Goal: Transaction & Acquisition: Purchase product/service

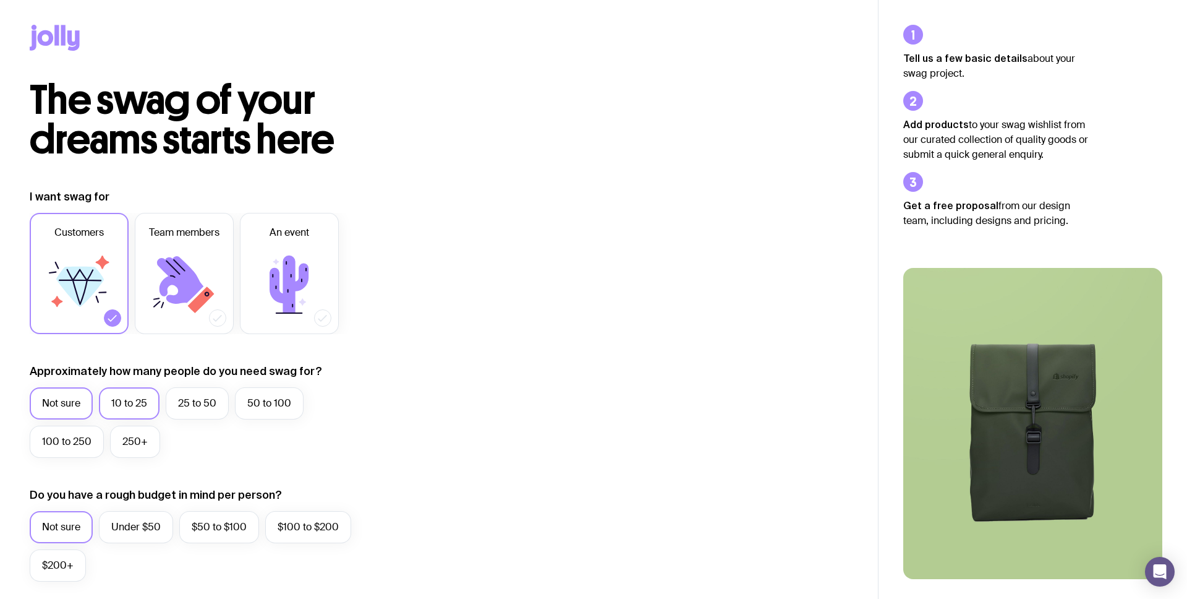
click at [119, 396] on label "10 to 25" at bounding box center [129, 403] width 61 height 32
click at [0, 0] on input "10 to 25" at bounding box center [0, 0] width 0 height 0
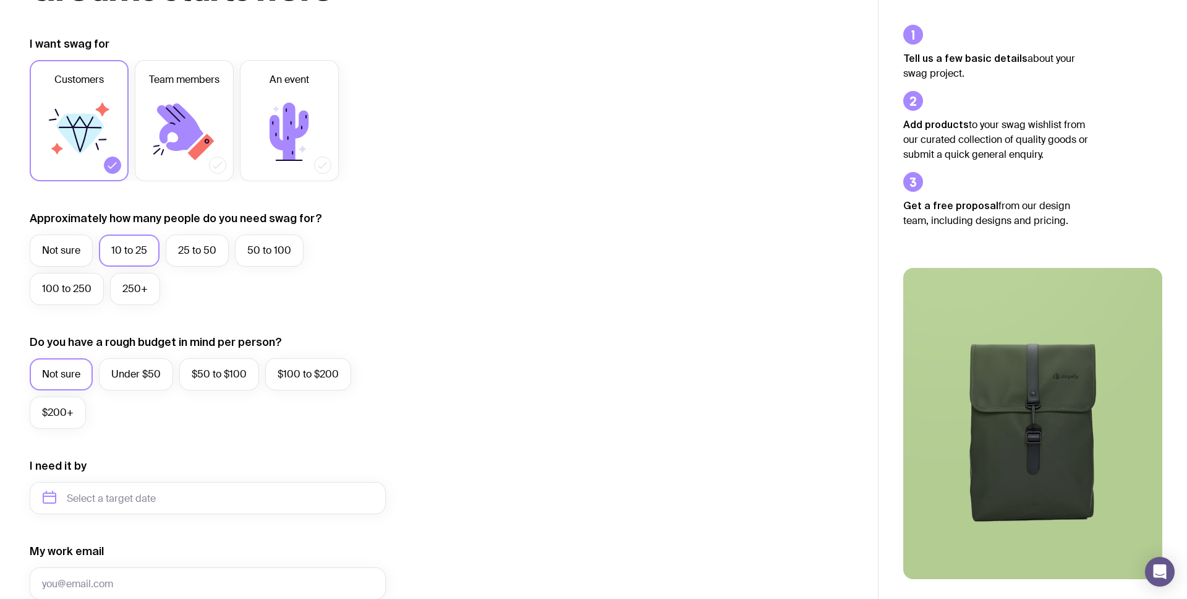
scroll to position [192, 0]
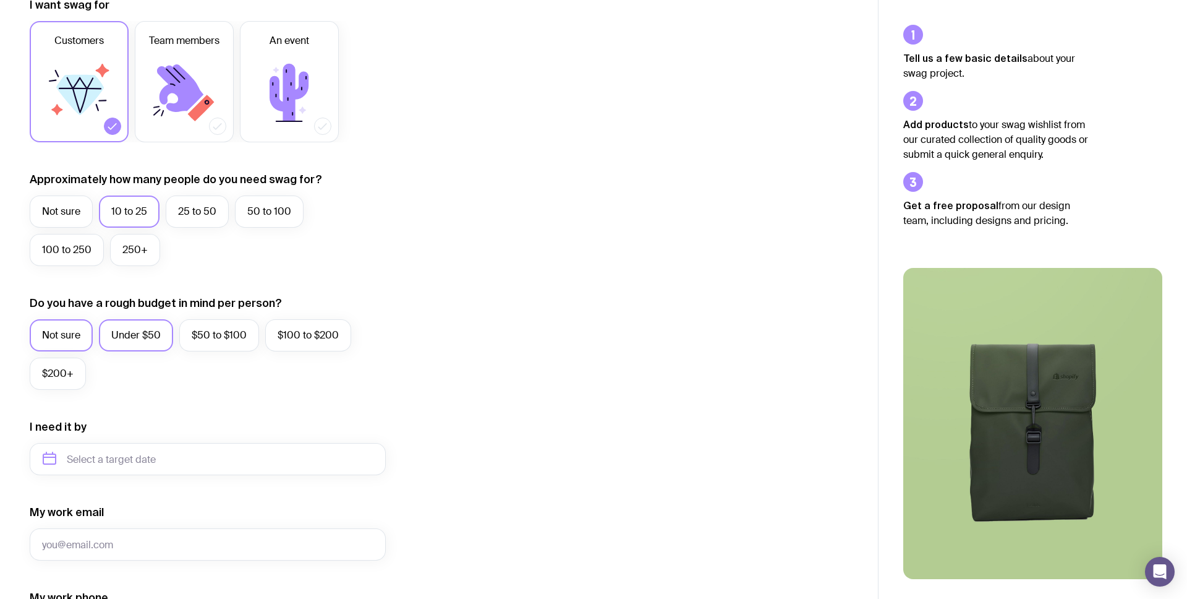
click at [121, 341] on label "Under $50" at bounding box center [136, 335] width 74 height 32
click at [0, 0] on input "Under $50" at bounding box center [0, 0] width 0 height 0
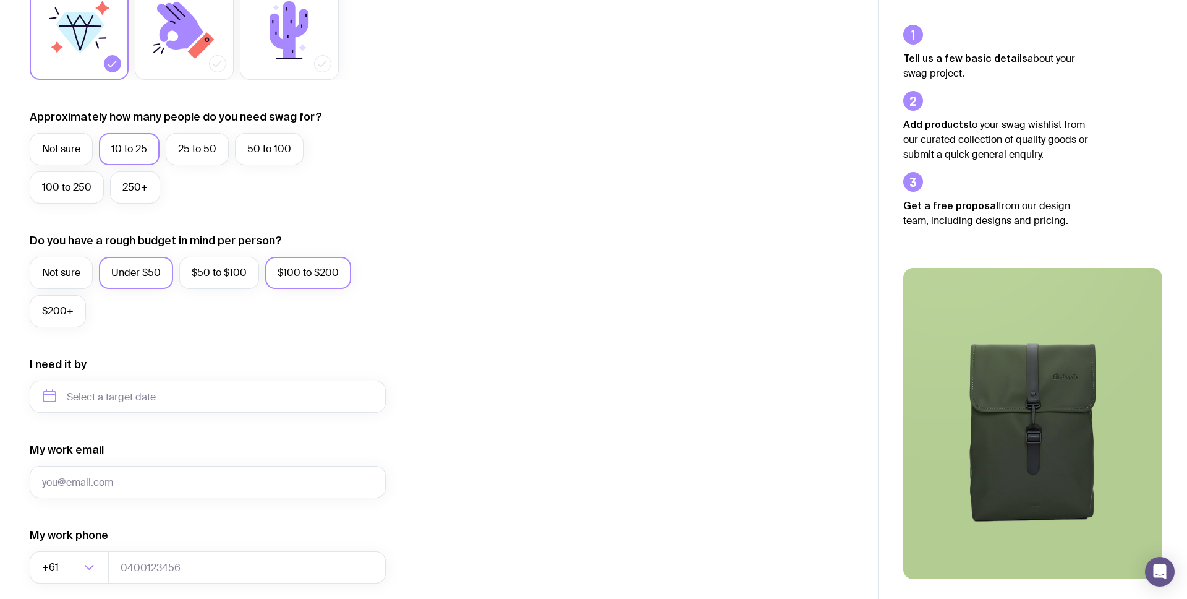
scroll to position [0, 0]
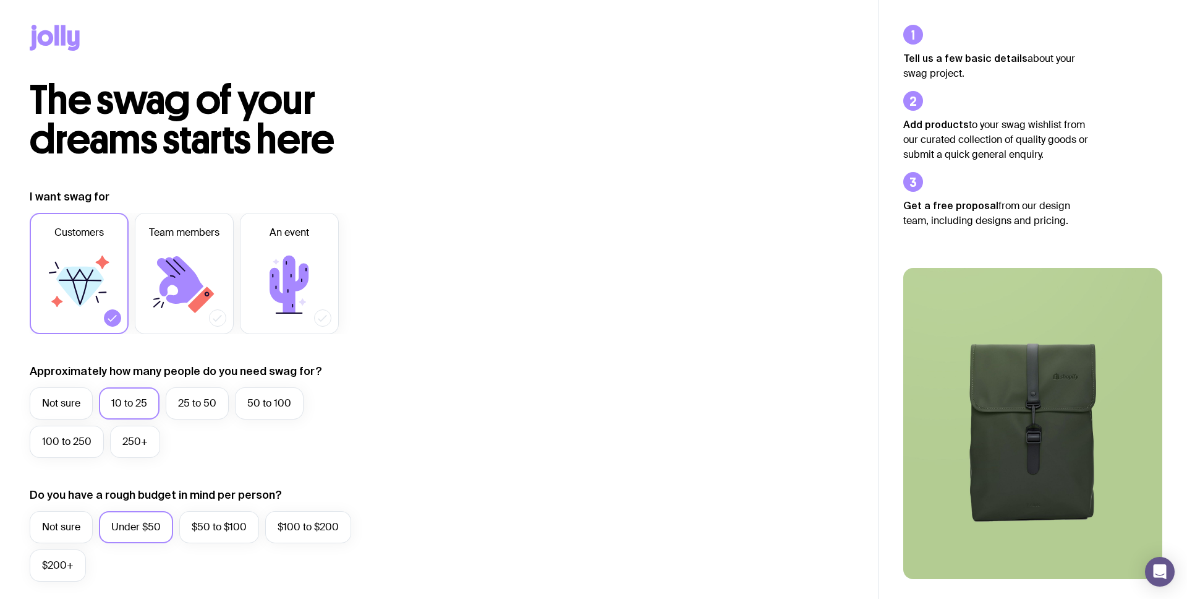
click at [59, 36] on icon at bounding box center [56, 35] width 4 height 20
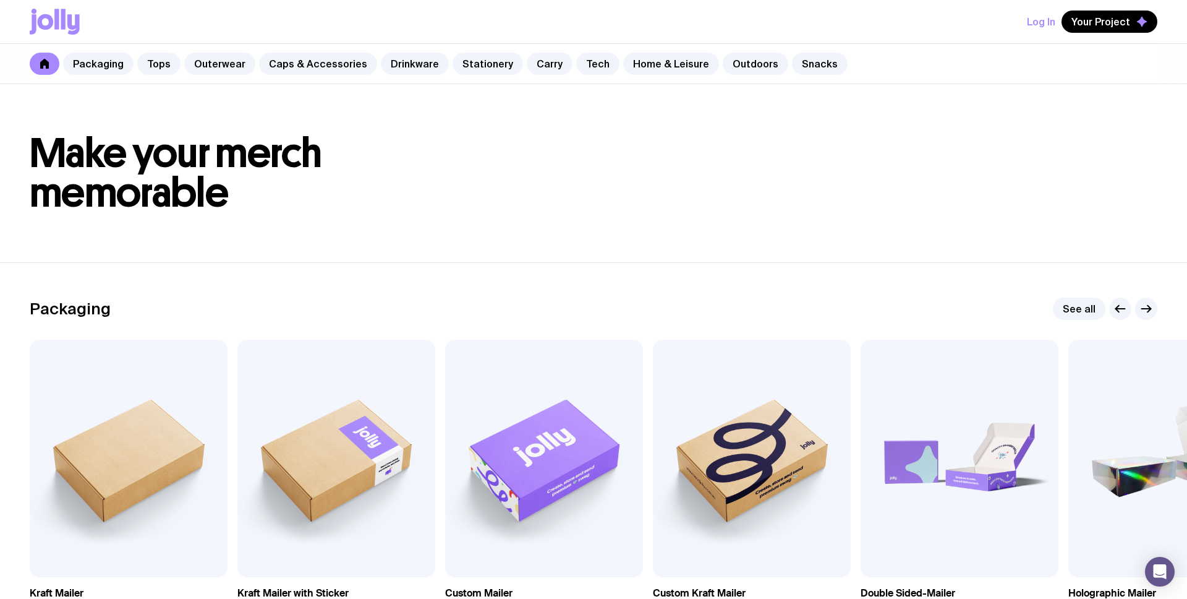
click at [526, 136] on h1 "Make your merch memorable" at bounding box center [594, 173] width 1128 height 79
click at [396, 70] on link "Drinkware" at bounding box center [415, 64] width 68 height 22
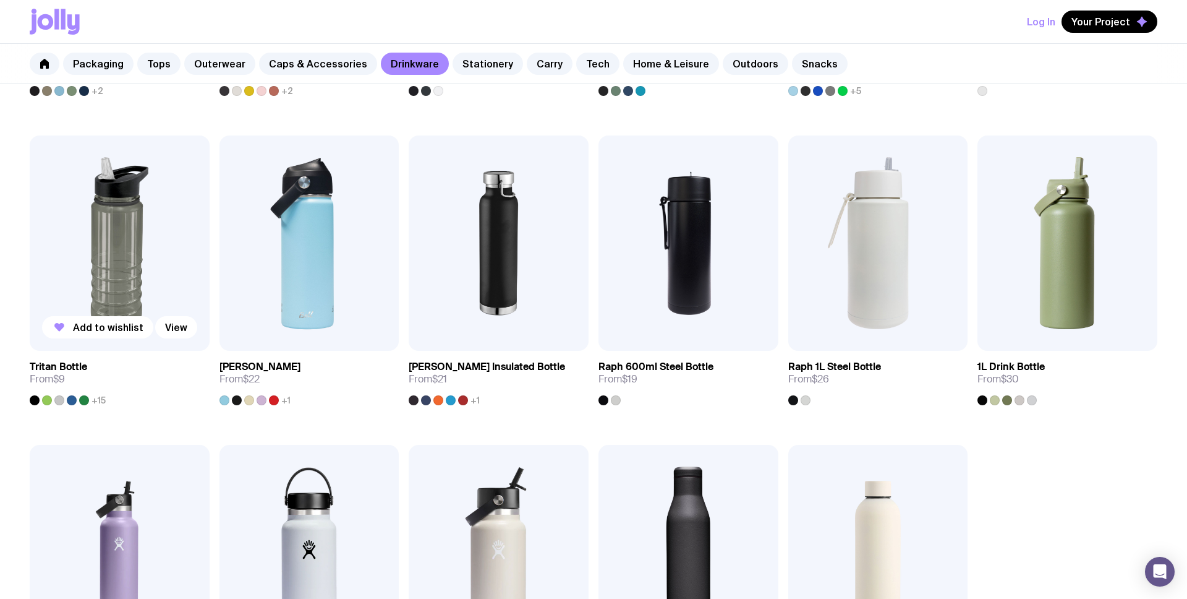
scroll to position [763, 0]
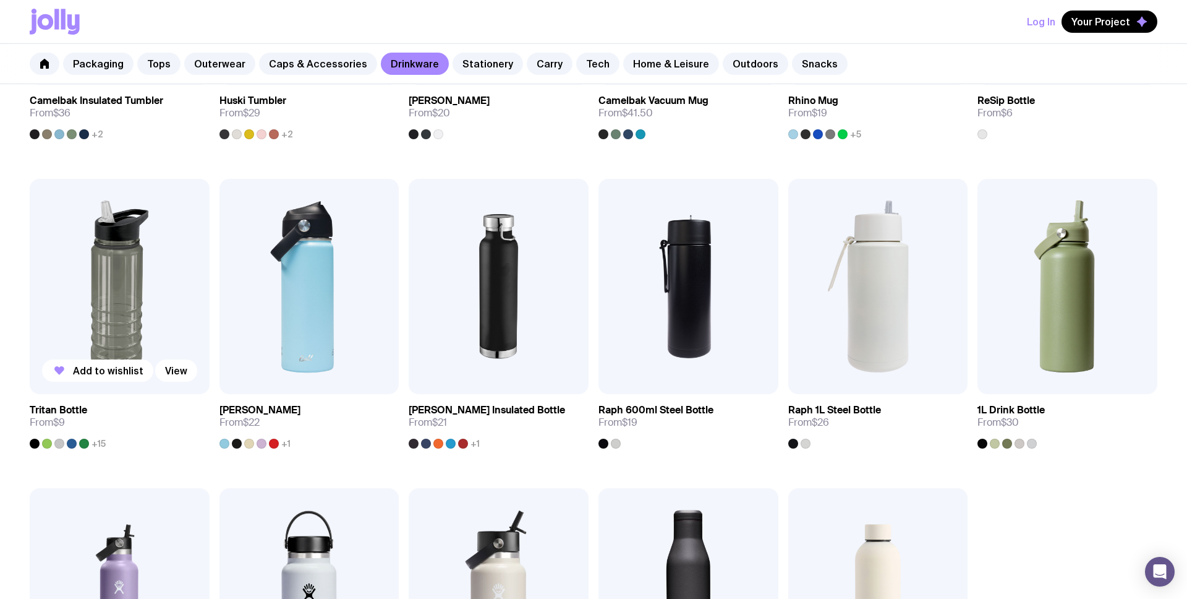
click at [108, 288] on img at bounding box center [120, 287] width 180 height 216
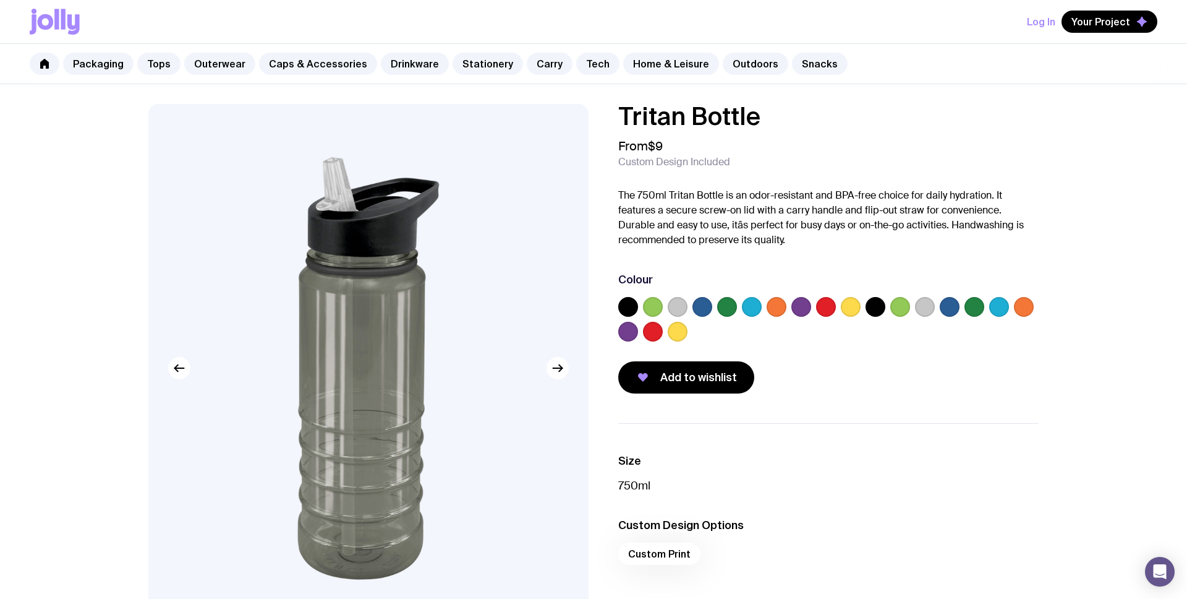
click at [748, 304] on label at bounding box center [752, 307] width 20 height 20
click at [0, 0] on input "radio" at bounding box center [0, 0] width 0 height 0
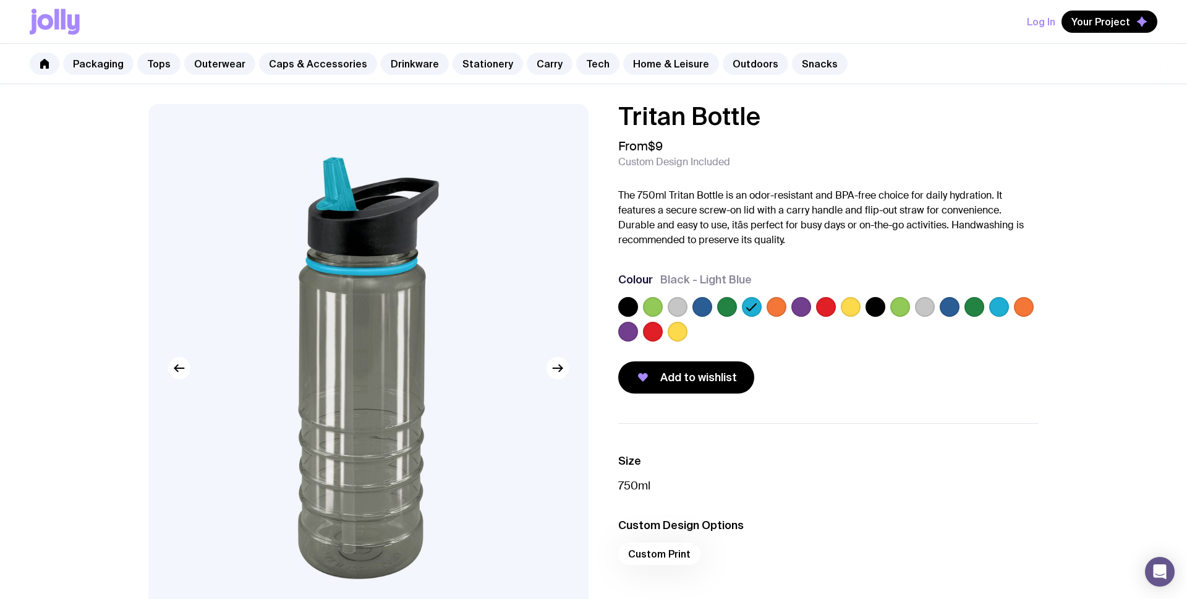
click at [633, 309] on label at bounding box center [628, 307] width 20 height 20
click at [0, 0] on input "radio" at bounding box center [0, 0] width 0 height 0
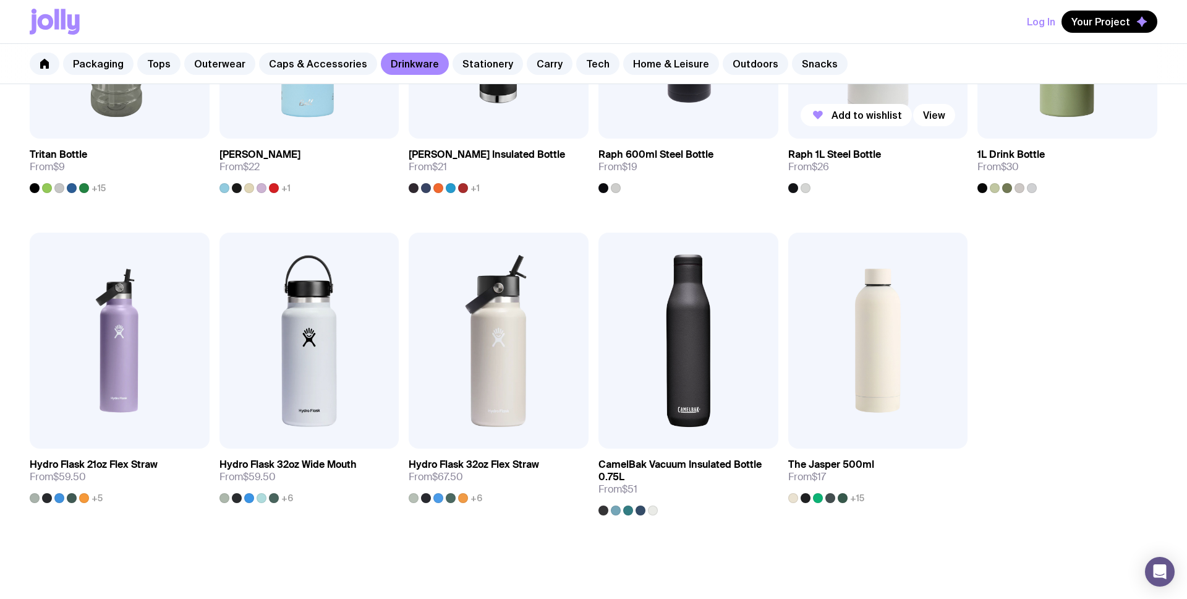
scroll to position [1145, 0]
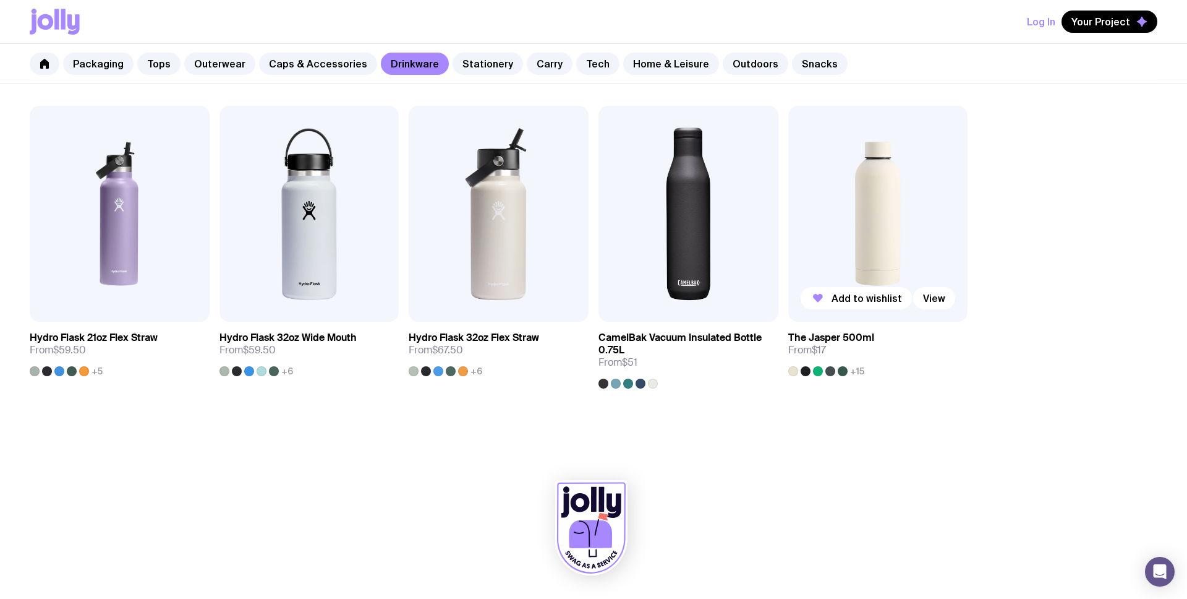
click at [845, 224] on img at bounding box center [879, 214] width 180 height 216
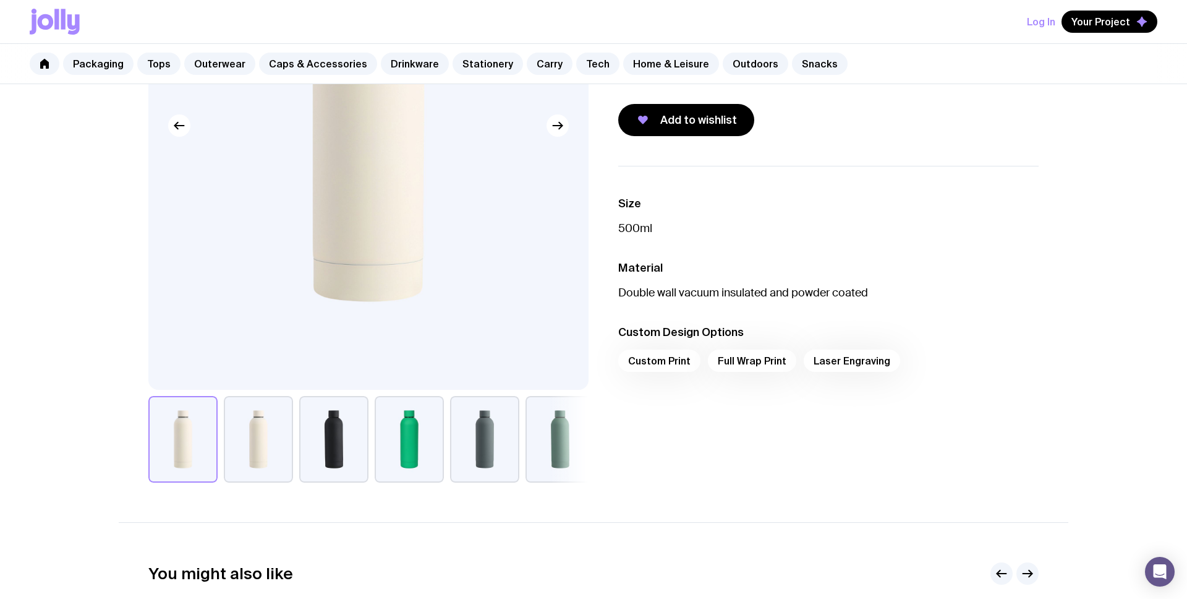
scroll to position [246, 0]
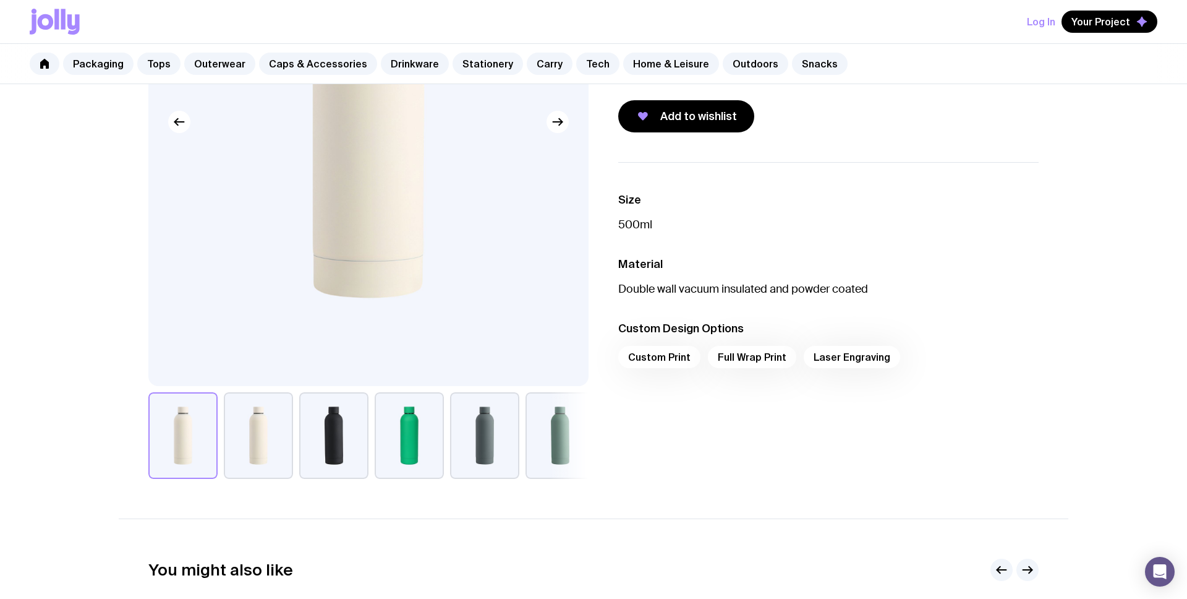
click at [658, 361] on div "Custom Print Full Wrap Print Laser Engraving" at bounding box center [828, 361] width 421 height 30
click at [836, 354] on div "Custom Print Full Wrap Print Laser Engraving" at bounding box center [828, 361] width 421 height 30
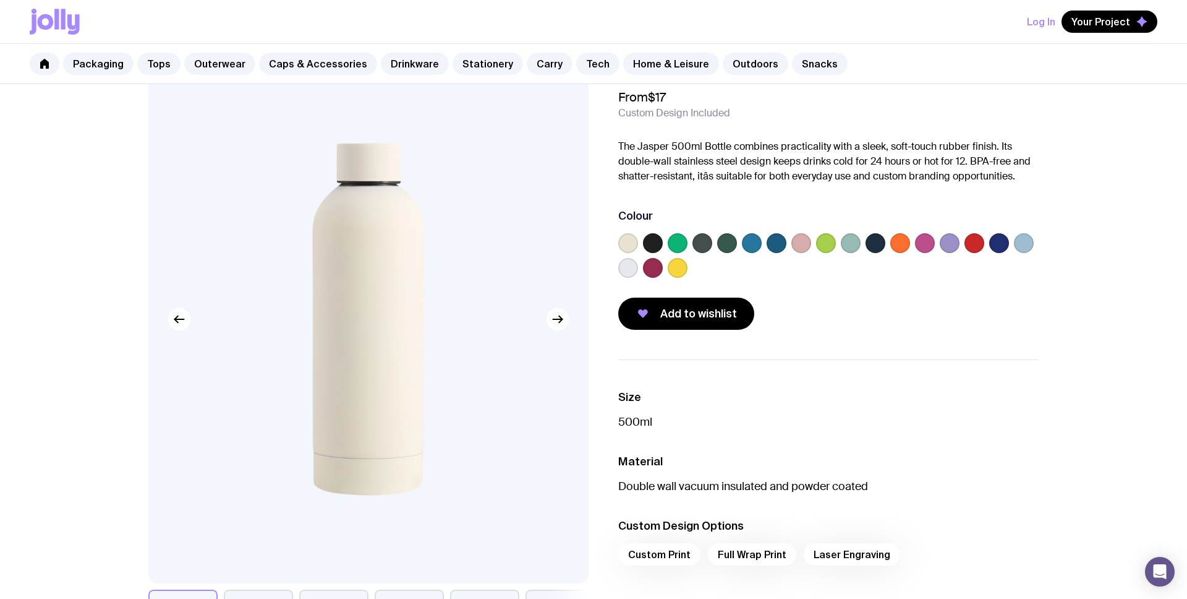
scroll to position [0, 0]
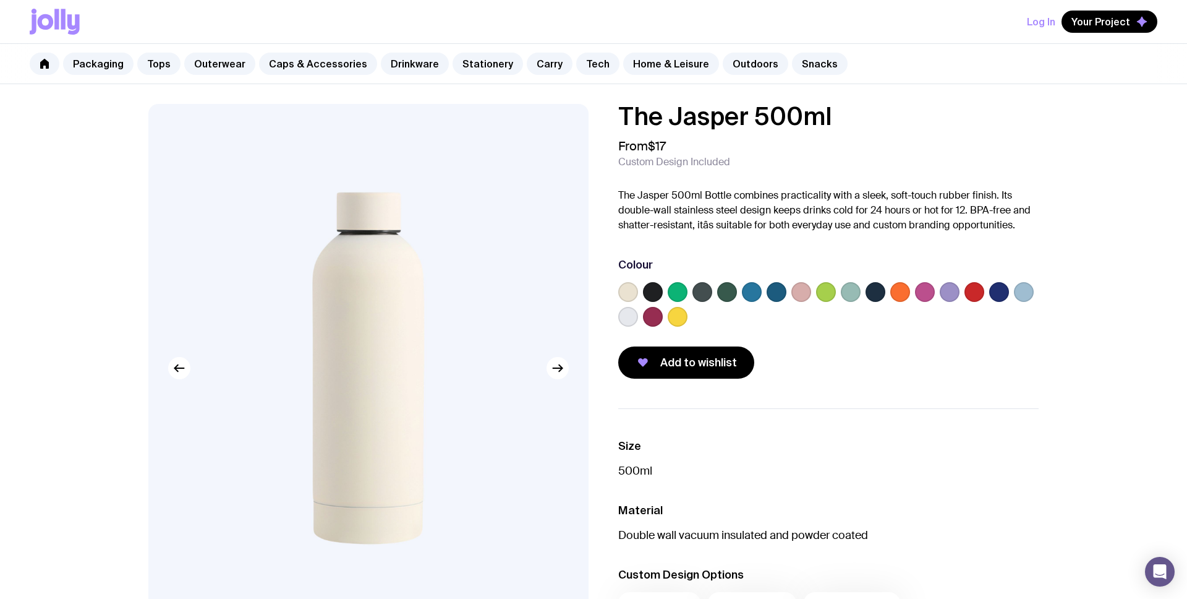
click at [759, 293] on label at bounding box center [752, 292] width 20 height 20
click at [0, 0] on input "radio" at bounding box center [0, 0] width 0 height 0
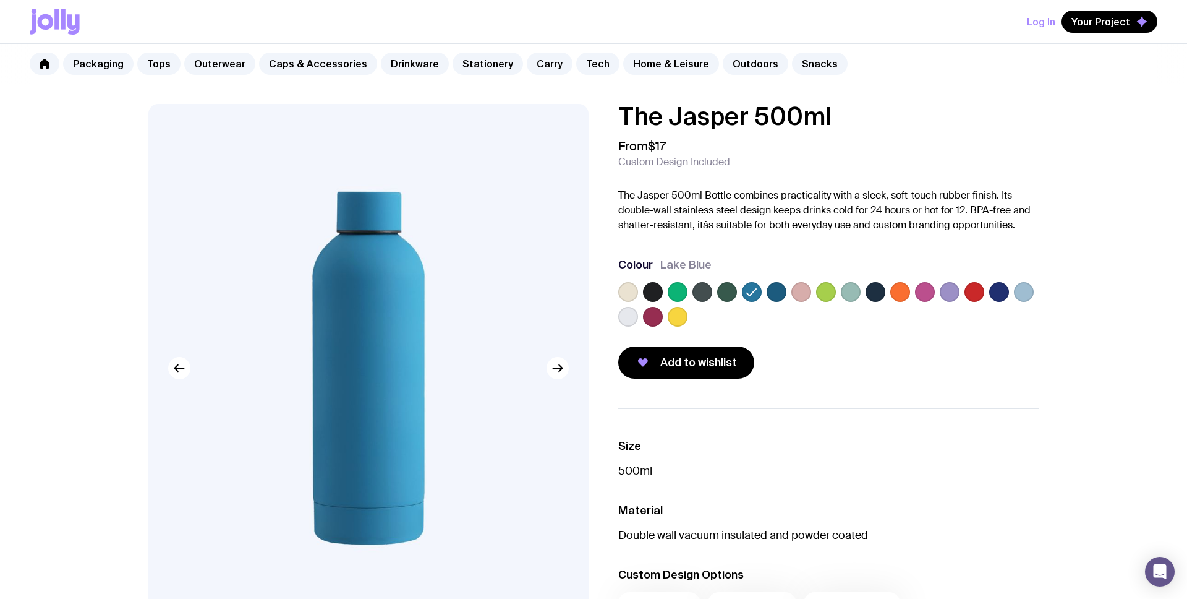
click at [626, 293] on label at bounding box center [628, 292] width 20 height 20
click at [0, 0] on input "radio" at bounding box center [0, 0] width 0 height 0
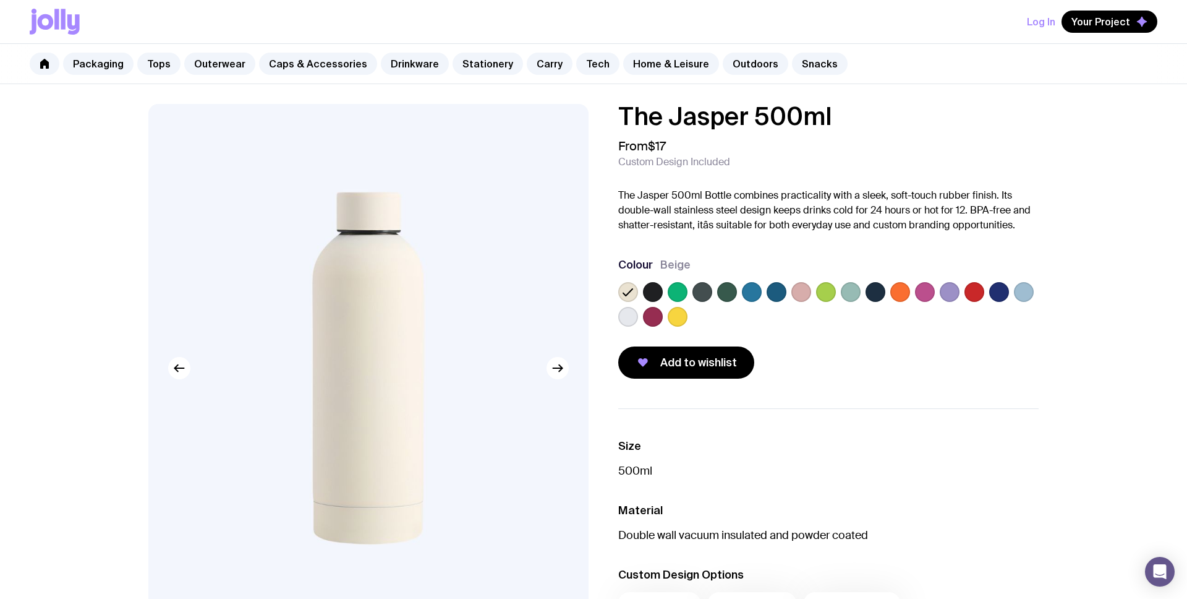
scroll to position [22, 0]
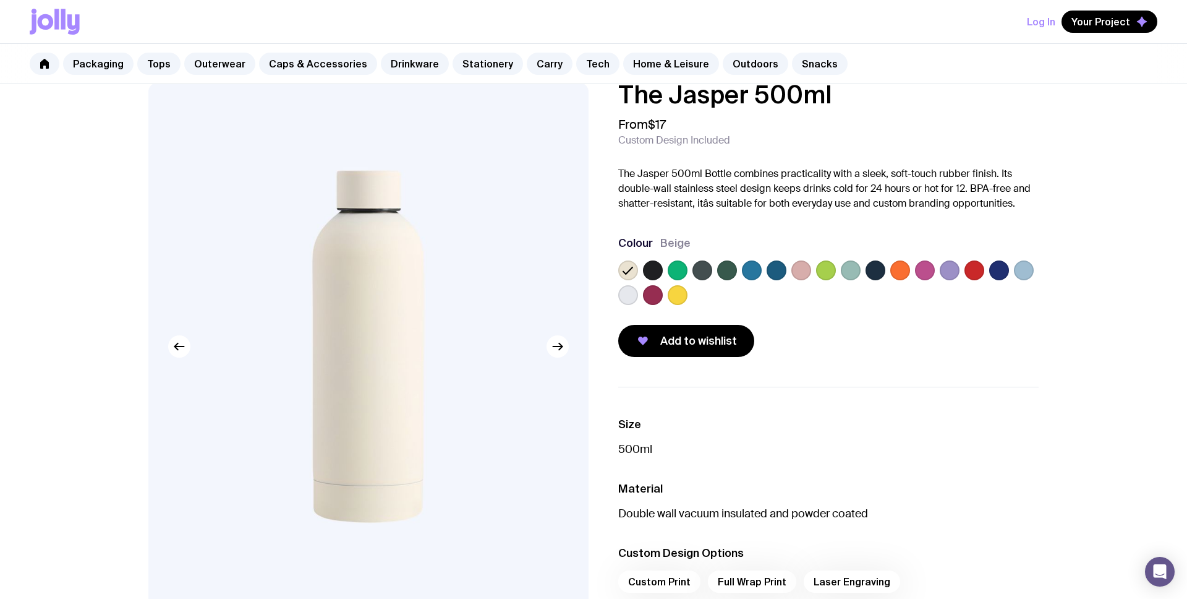
click at [954, 268] on label at bounding box center [950, 270] width 20 height 20
click at [0, 0] on input "radio" at bounding box center [0, 0] width 0 height 0
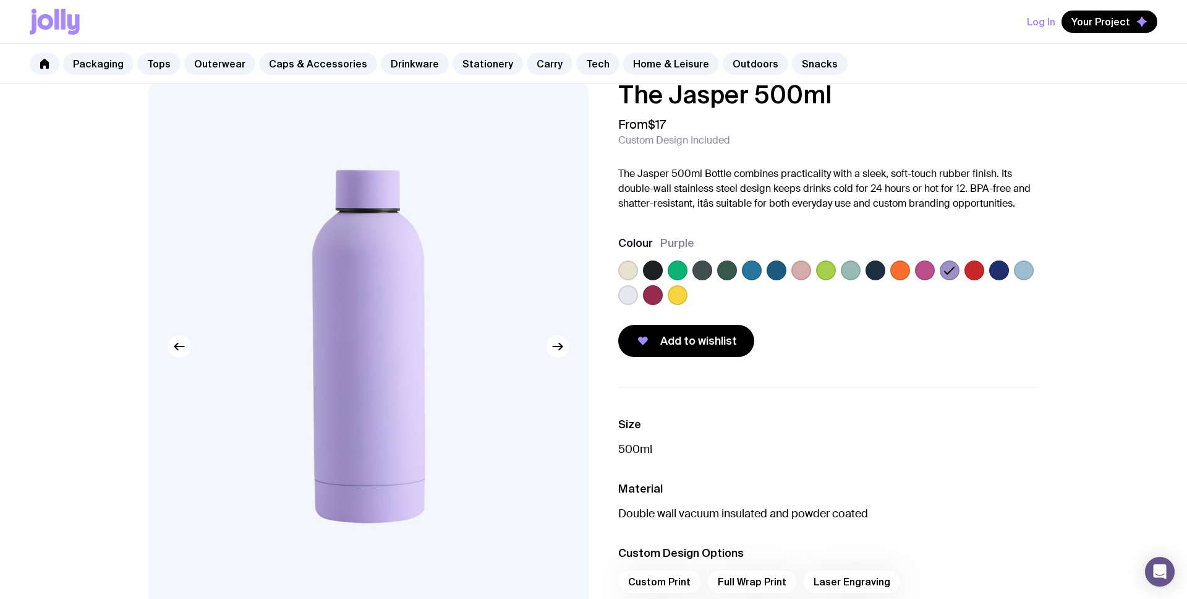
click at [808, 267] on label at bounding box center [802, 270] width 20 height 20
click at [0, 0] on input "radio" at bounding box center [0, 0] width 0 height 0
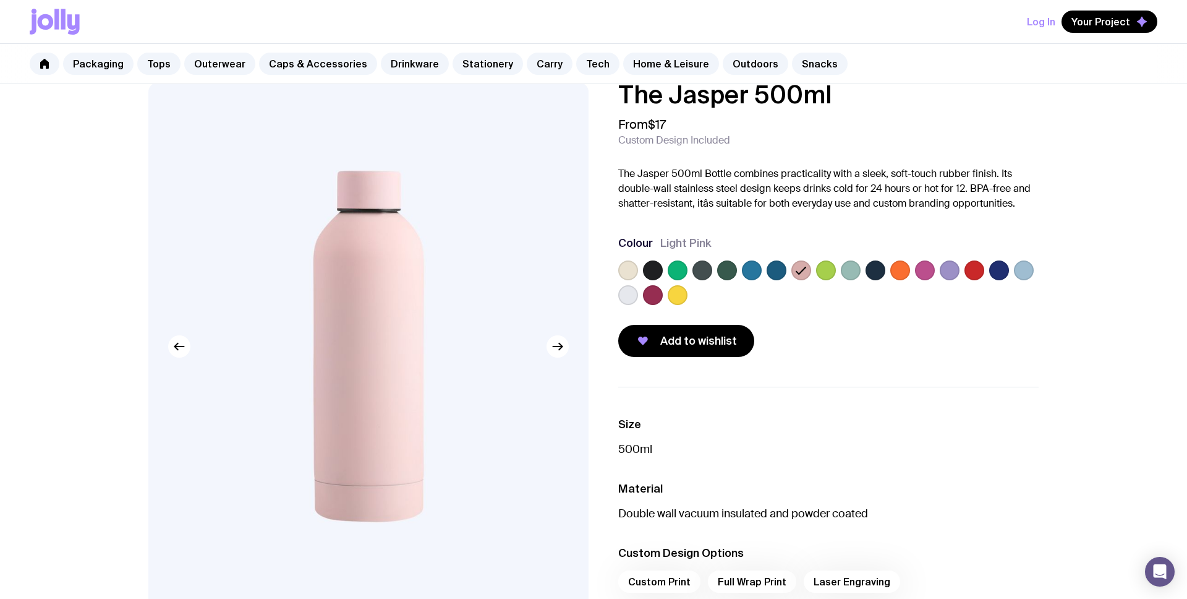
click at [633, 270] on label at bounding box center [628, 270] width 20 height 20
click at [0, 0] on input "radio" at bounding box center [0, 0] width 0 height 0
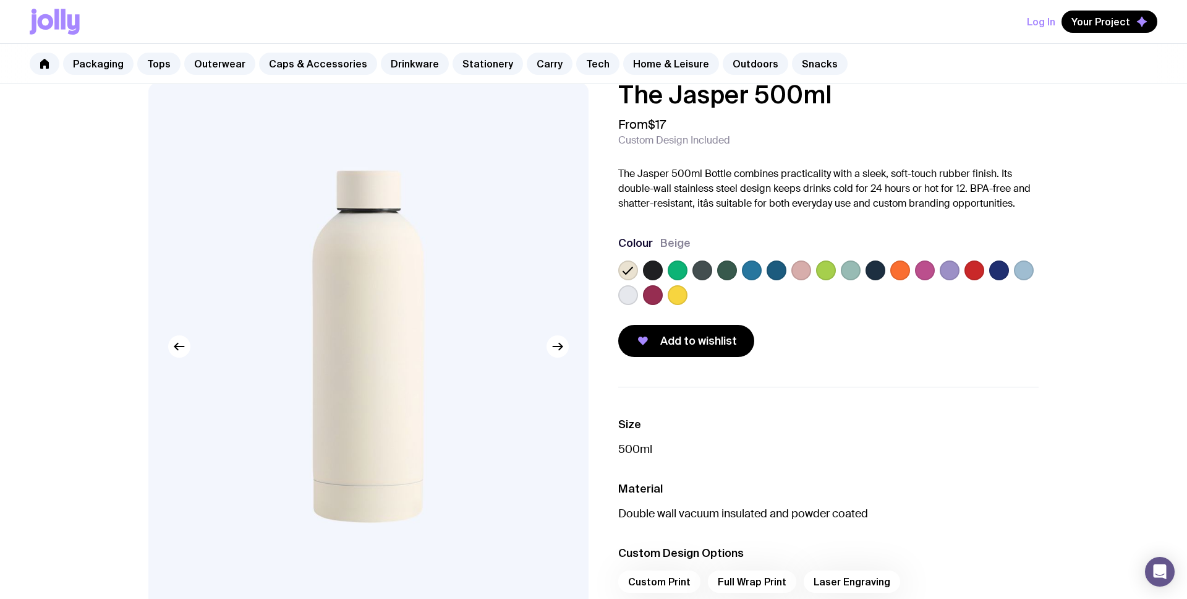
click at [636, 294] on label at bounding box center [628, 295] width 20 height 20
click at [0, 0] on input "radio" at bounding box center [0, 0] width 0 height 0
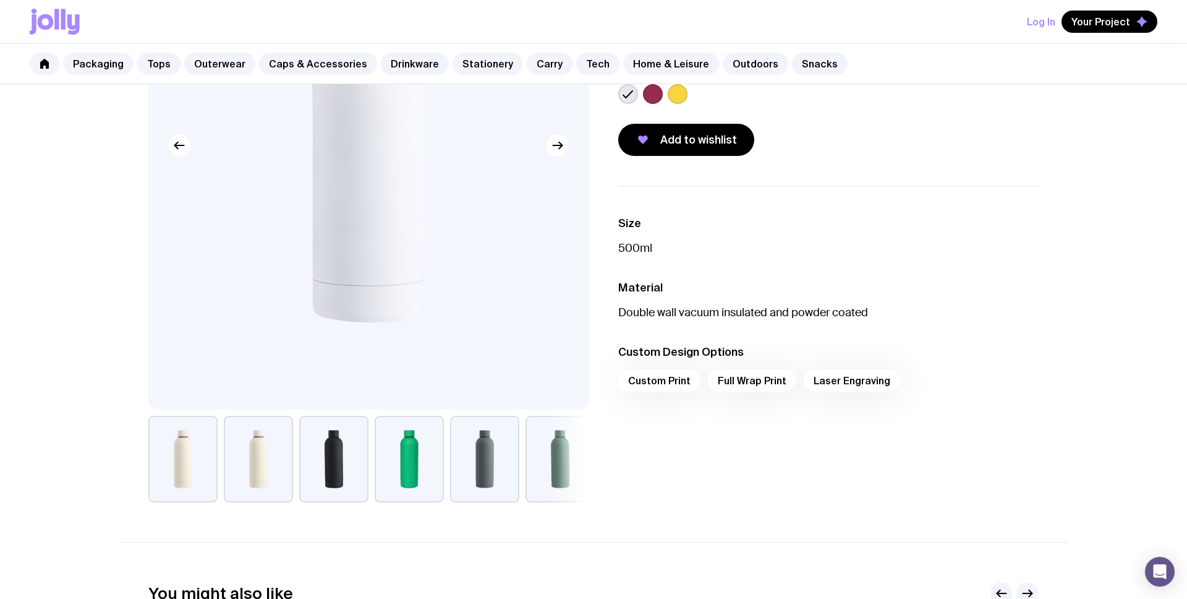
scroll to position [179, 0]
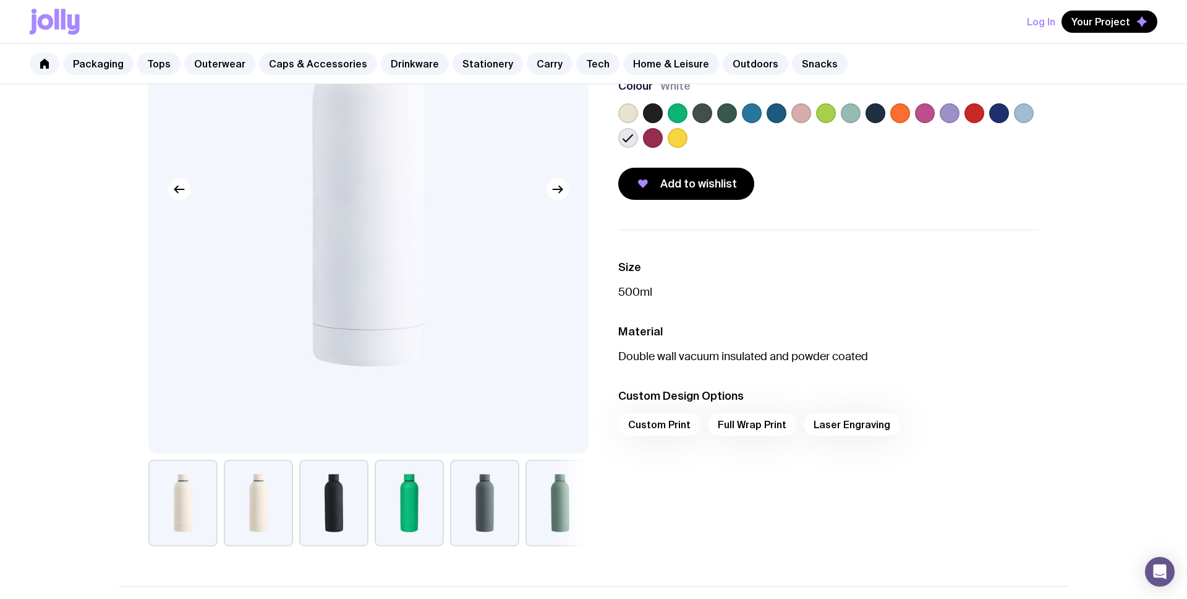
click at [664, 415] on div "Custom Print Full Wrap Print Laser Engraving" at bounding box center [828, 428] width 421 height 30
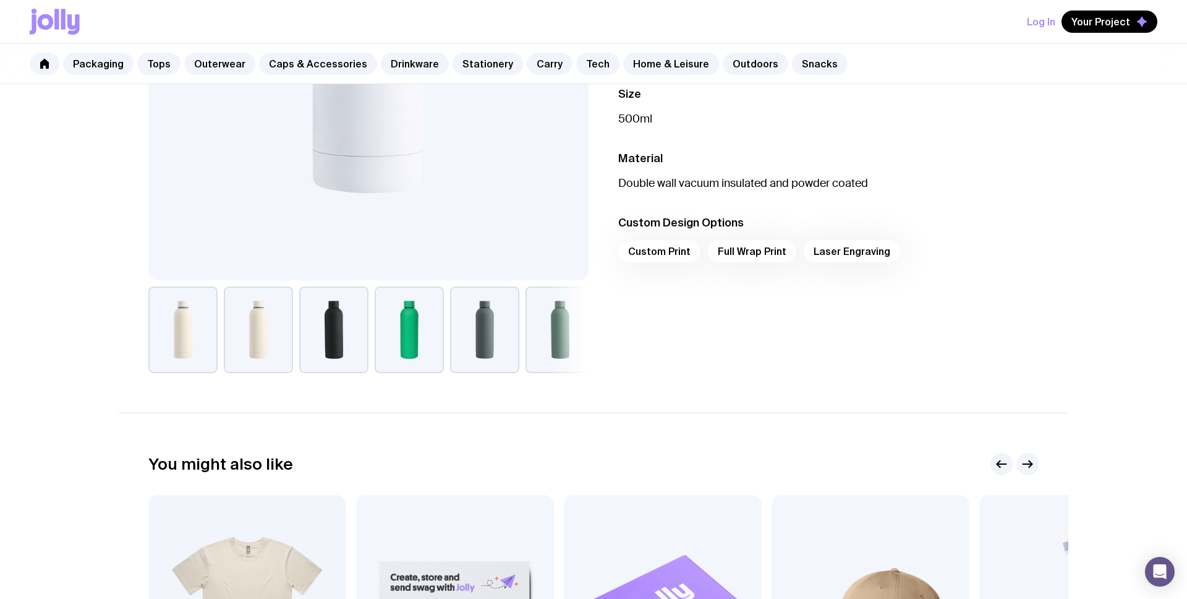
scroll to position [353, 0]
click at [740, 259] on div "Custom Print Full Wrap Print Laser Engraving" at bounding box center [828, 254] width 421 height 30
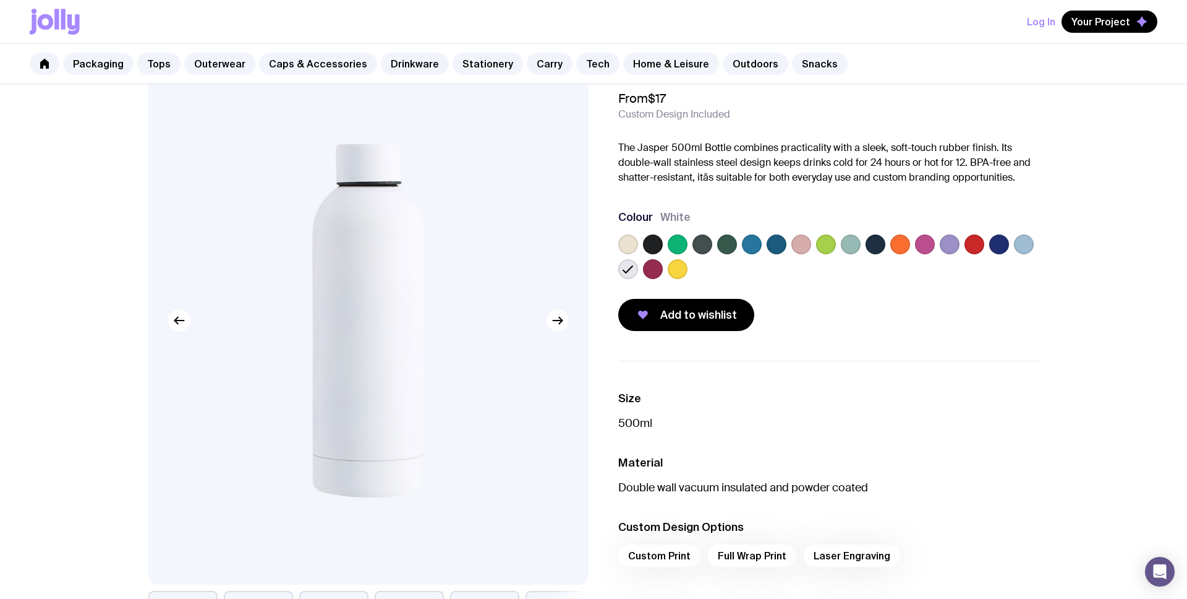
scroll to position [0, 0]
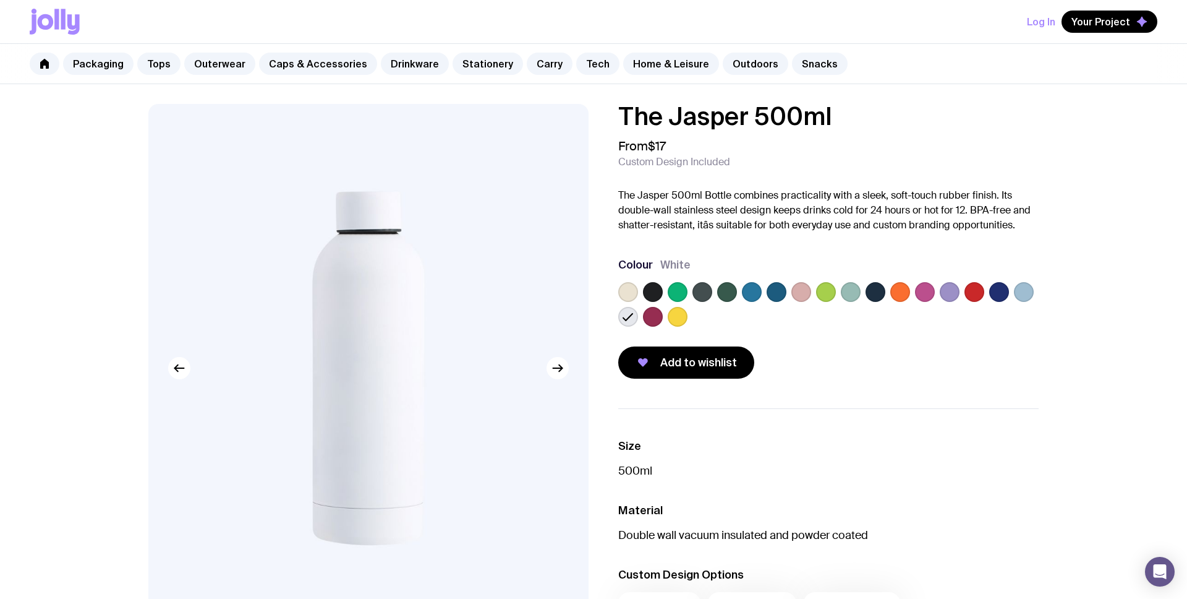
click at [1038, 24] on button "Log In" at bounding box center [1041, 22] width 28 height 22
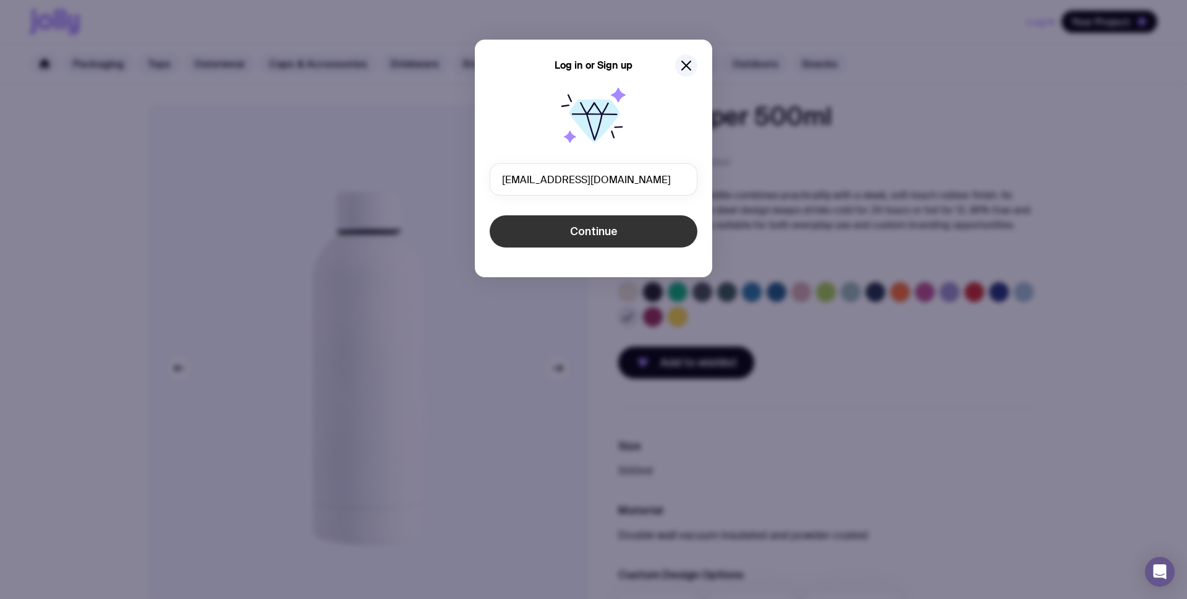
type input "[EMAIL_ADDRESS][DOMAIN_NAME]"
click at [584, 236] on span "Continue" at bounding box center [594, 231] width 48 height 15
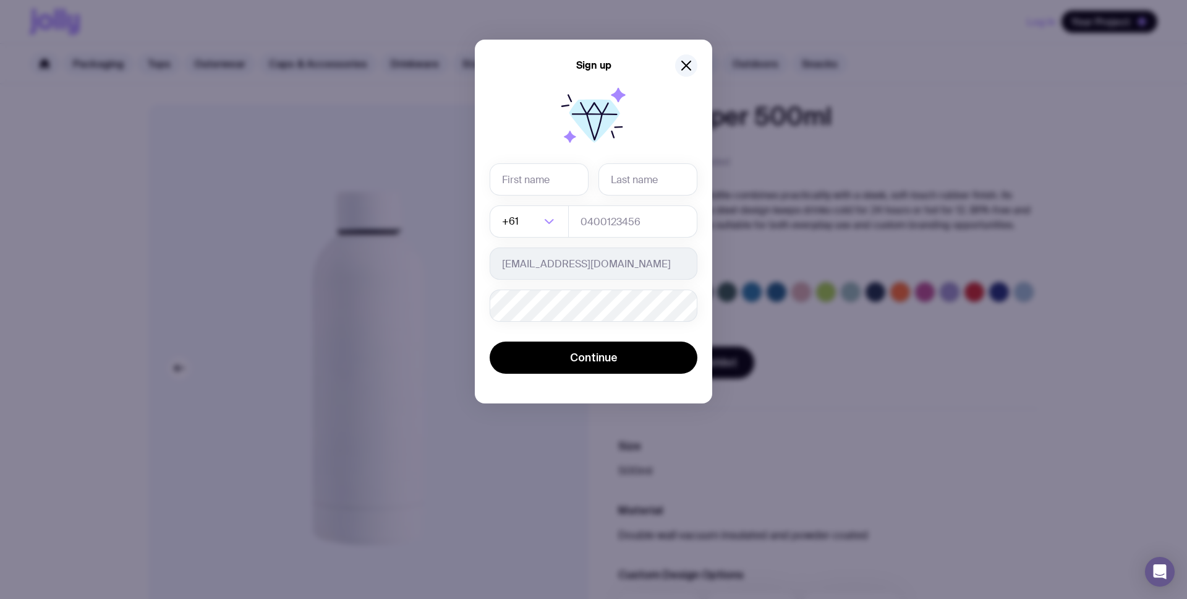
type input "[PERSON_NAME]"
type input "0478738355"
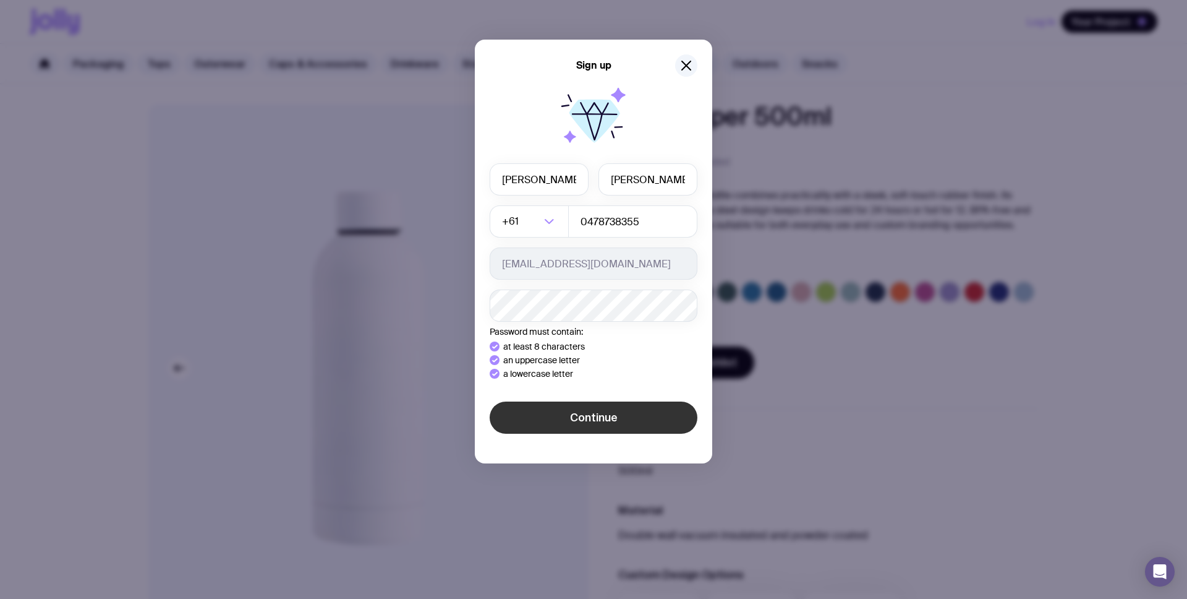
click at [588, 441] on div "Sign up [PERSON_NAME] +61 Loading... 0478738355 [EMAIL_ADDRESS][DOMAIN_NAME] Pa…" at bounding box center [593, 299] width 1187 height 599
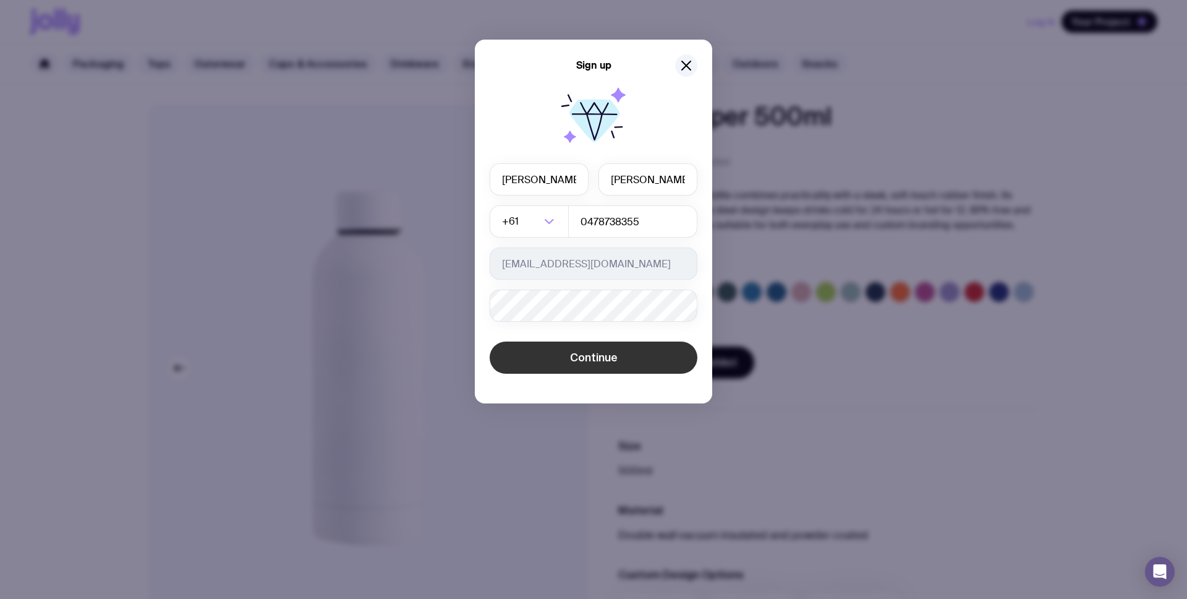
click at [642, 364] on button "Continue" at bounding box center [594, 357] width 208 height 32
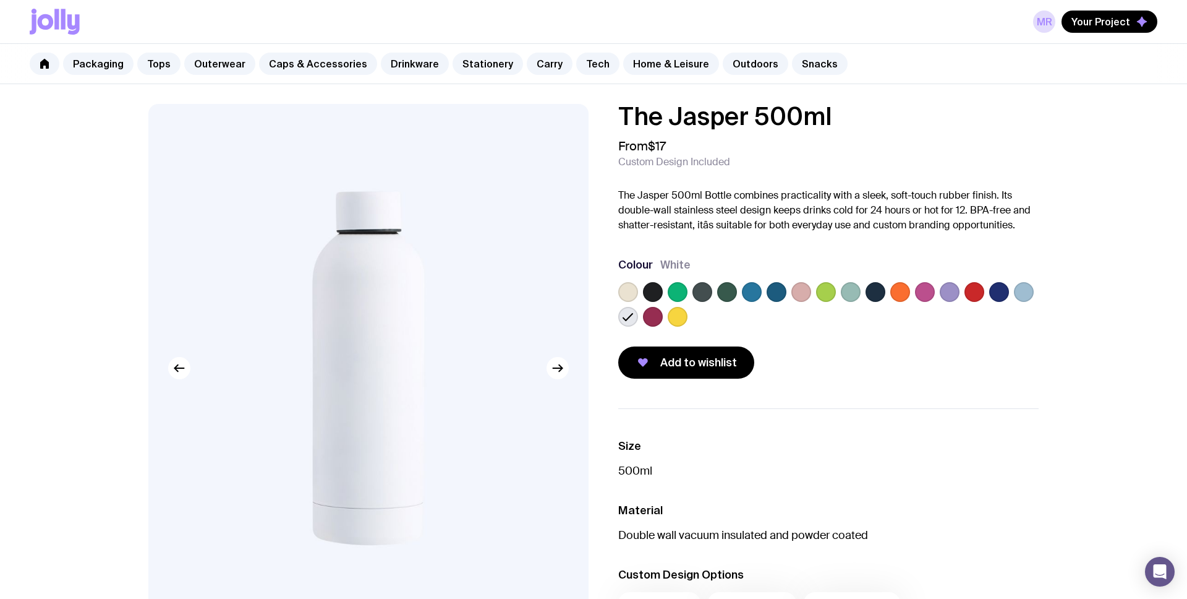
click at [1105, 29] on button "Your Project" at bounding box center [1110, 22] width 96 height 22
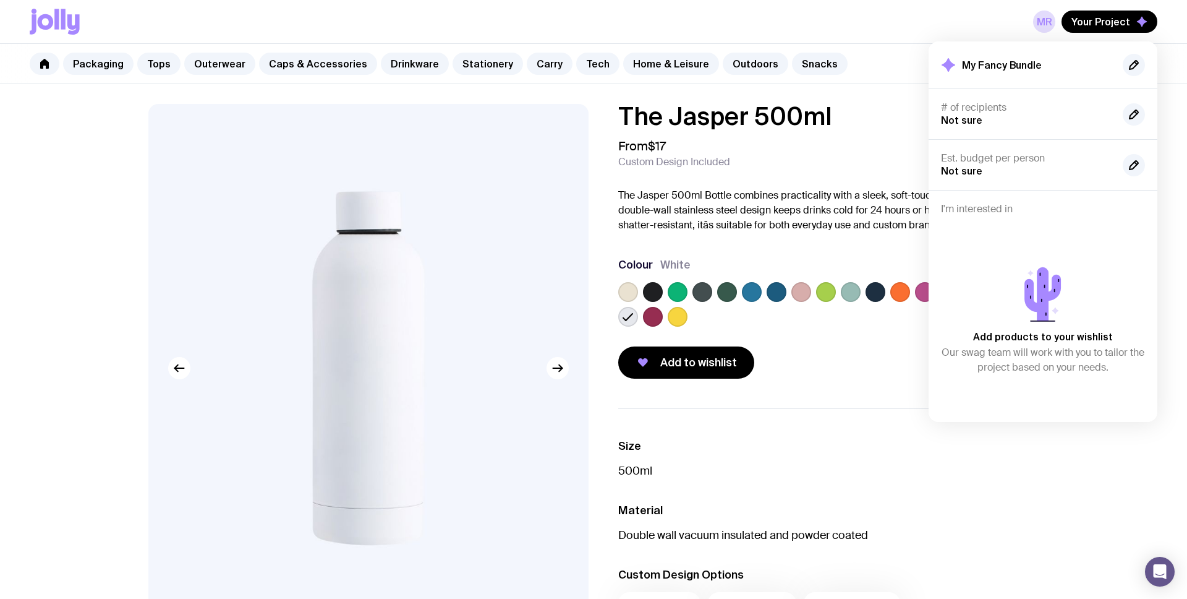
click at [861, 414] on ul "Size 500ml Material Double wall vacuum insulated and powder coated Custom Desig…" at bounding box center [828, 529] width 421 height 243
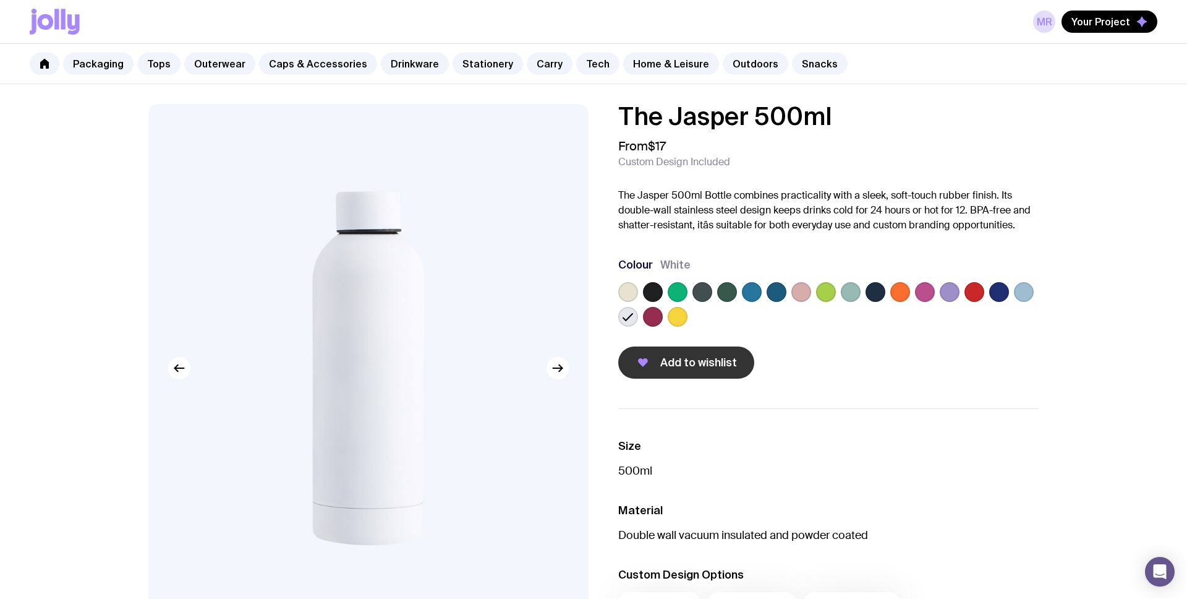
click at [675, 356] on span "Add to wishlist" at bounding box center [698, 362] width 77 height 15
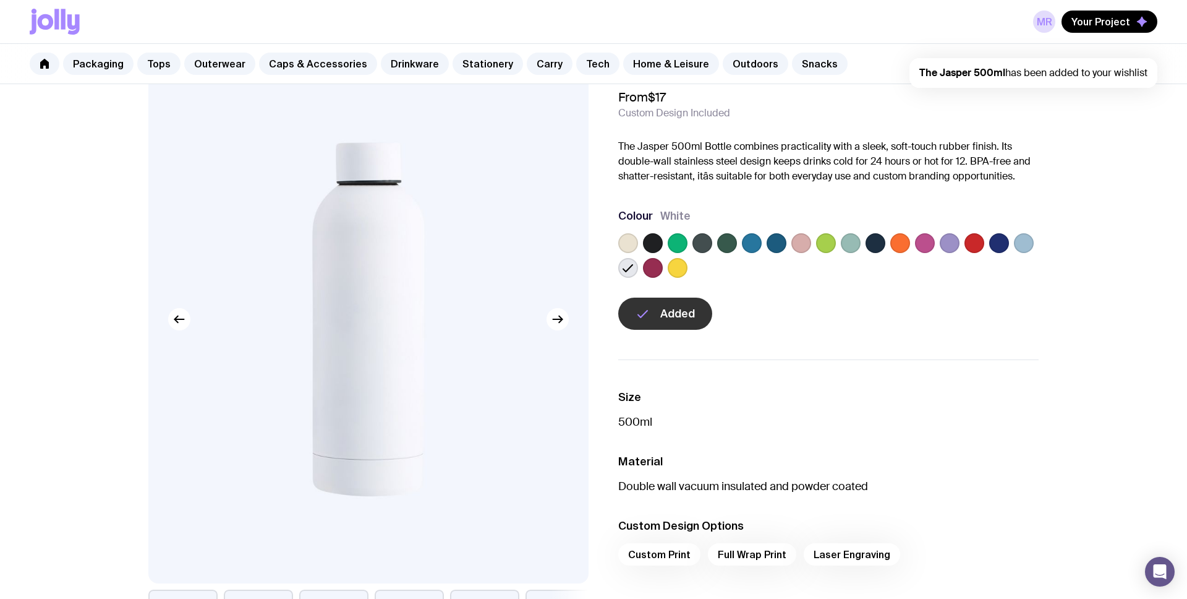
scroll to position [54, 0]
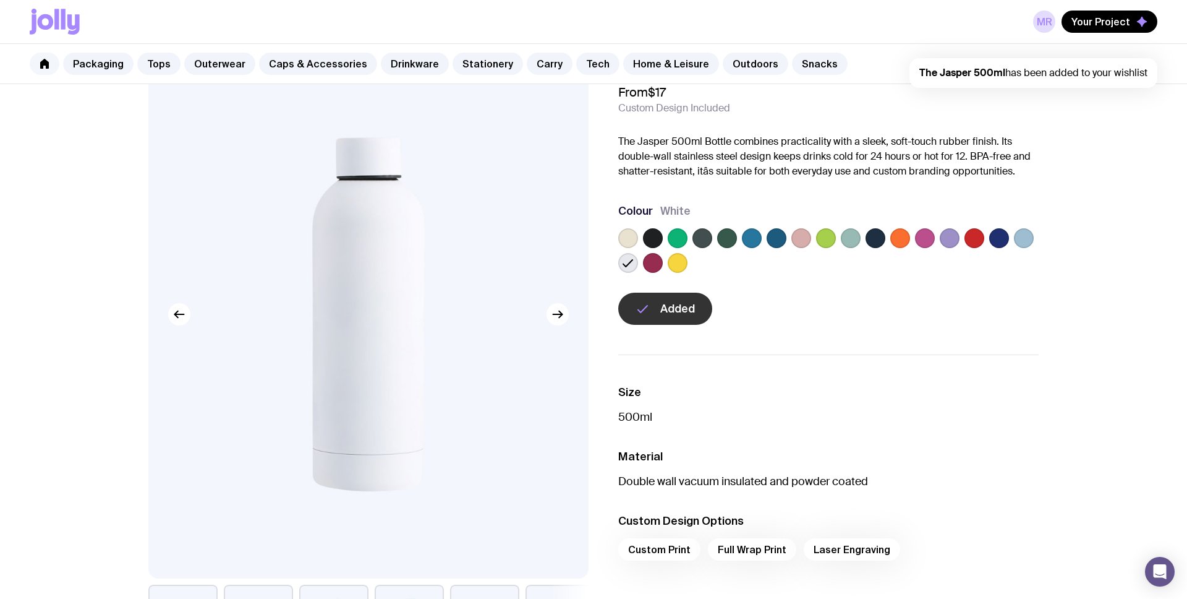
click at [43, 67] on icon at bounding box center [45, 64] width 10 height 10
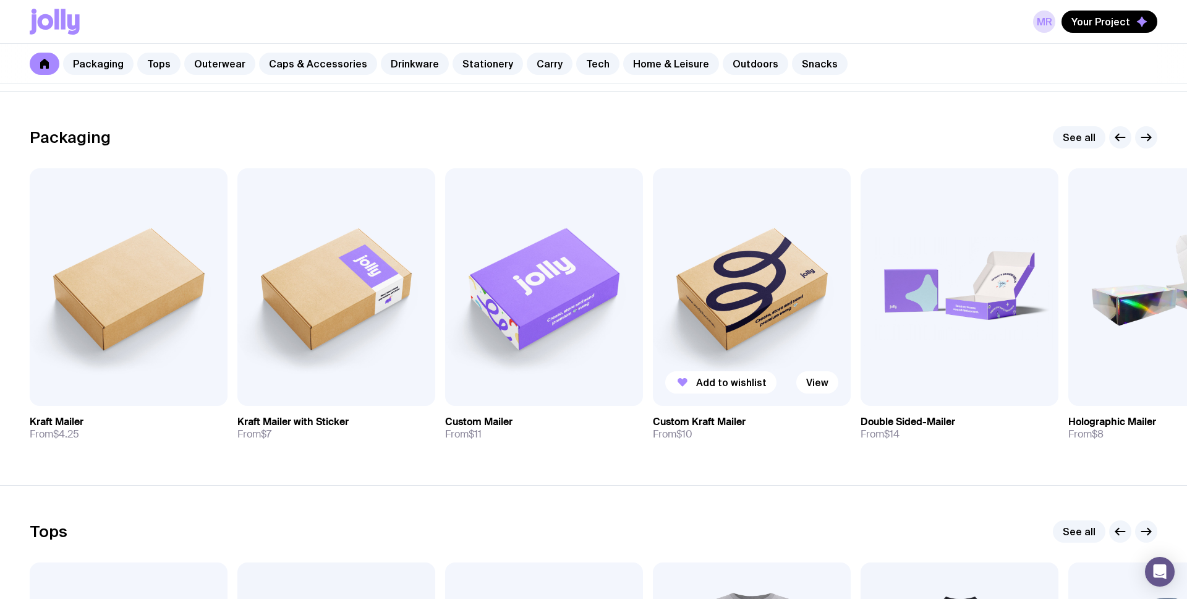
scroll to position [165, 0]
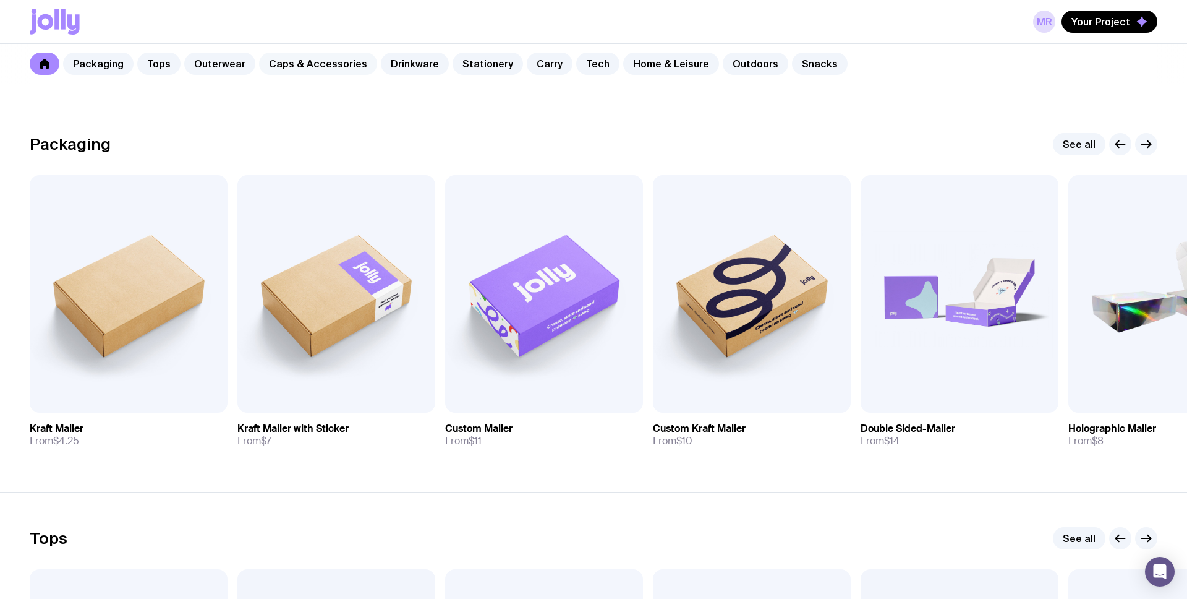
click at [334, 61] on link "Caps & Accessories" at bounding box center [318, 64] width 118 height 22
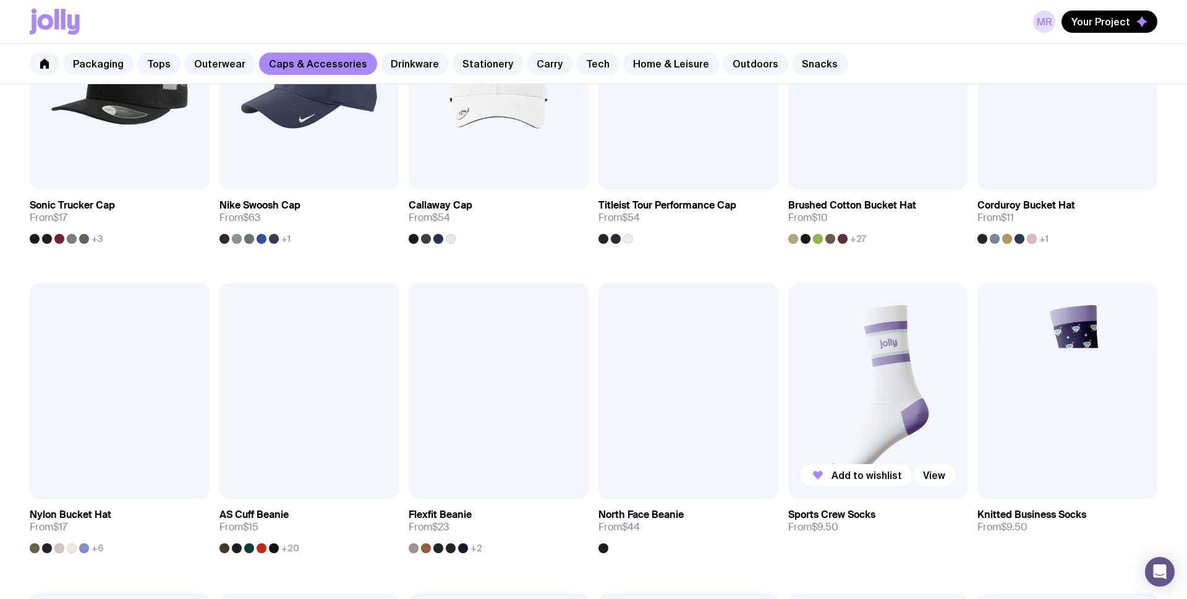
scroll to position [659, 0]
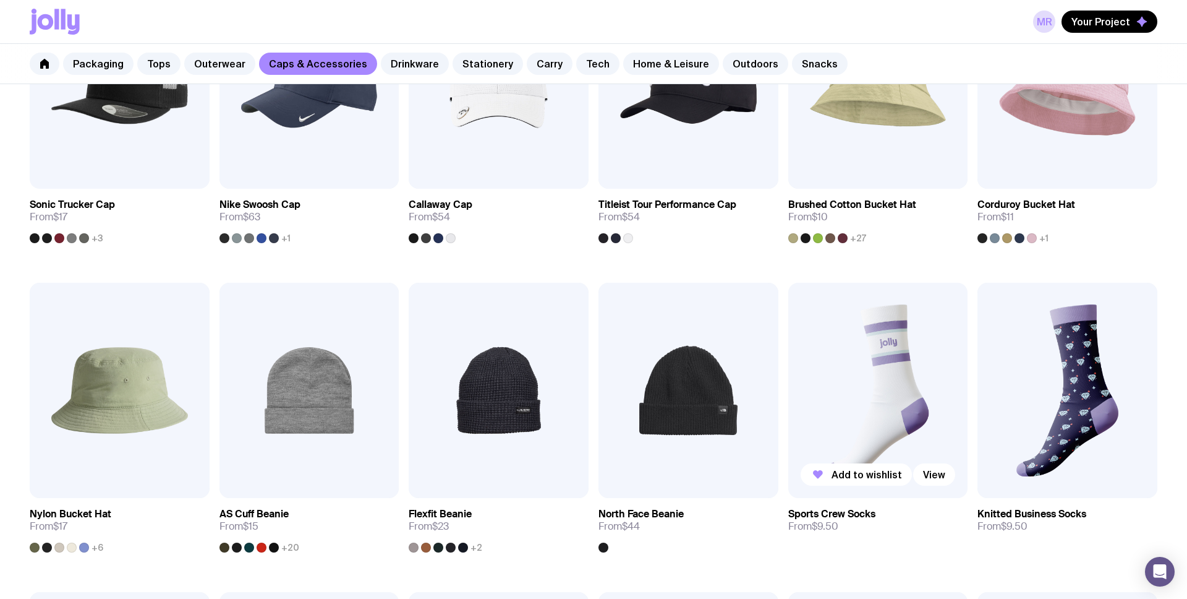
click at [893, 402] on img at bounding box center [879, 391] width 180 height 216
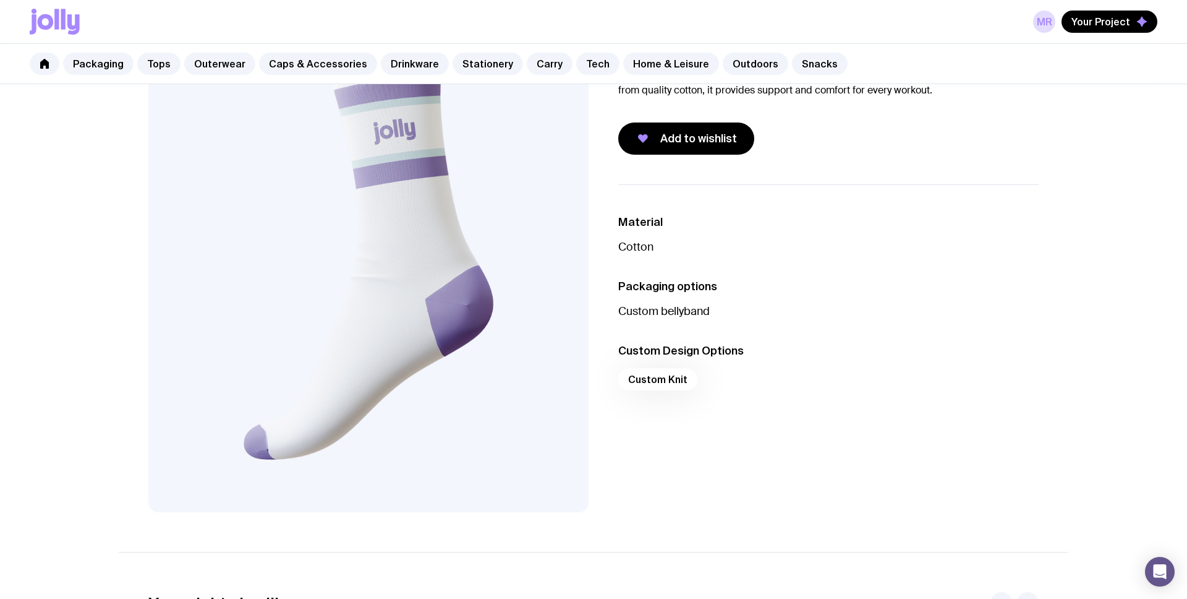
scroll to position [140, 0]
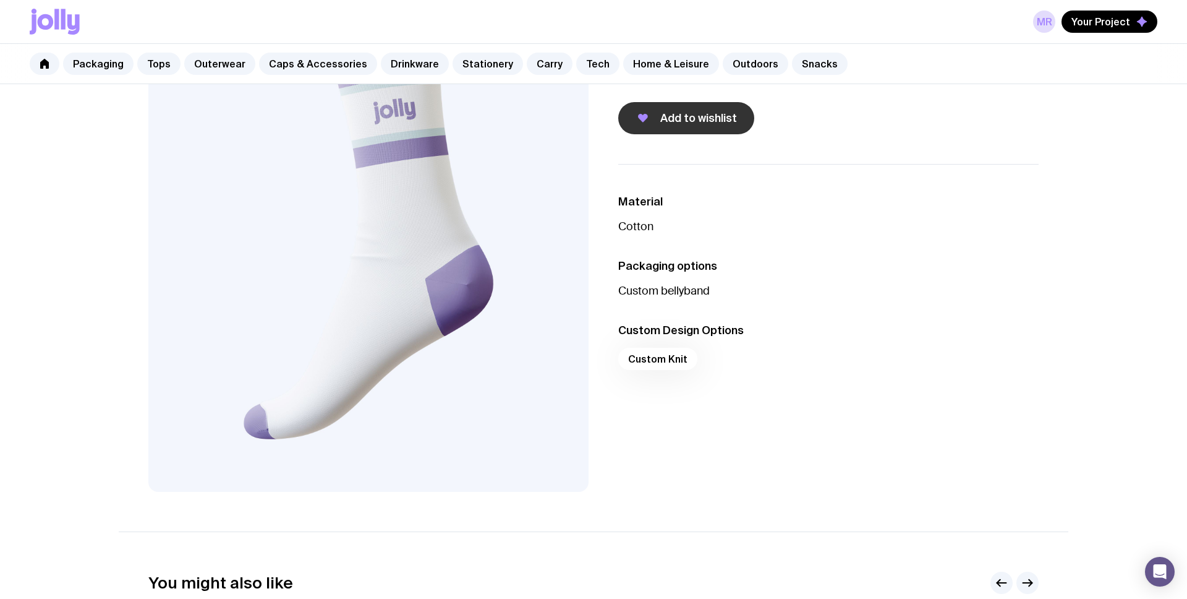
click at [708, 127] on button "Add to wishlist" at bounding box center [686, 118] width 136 height 32
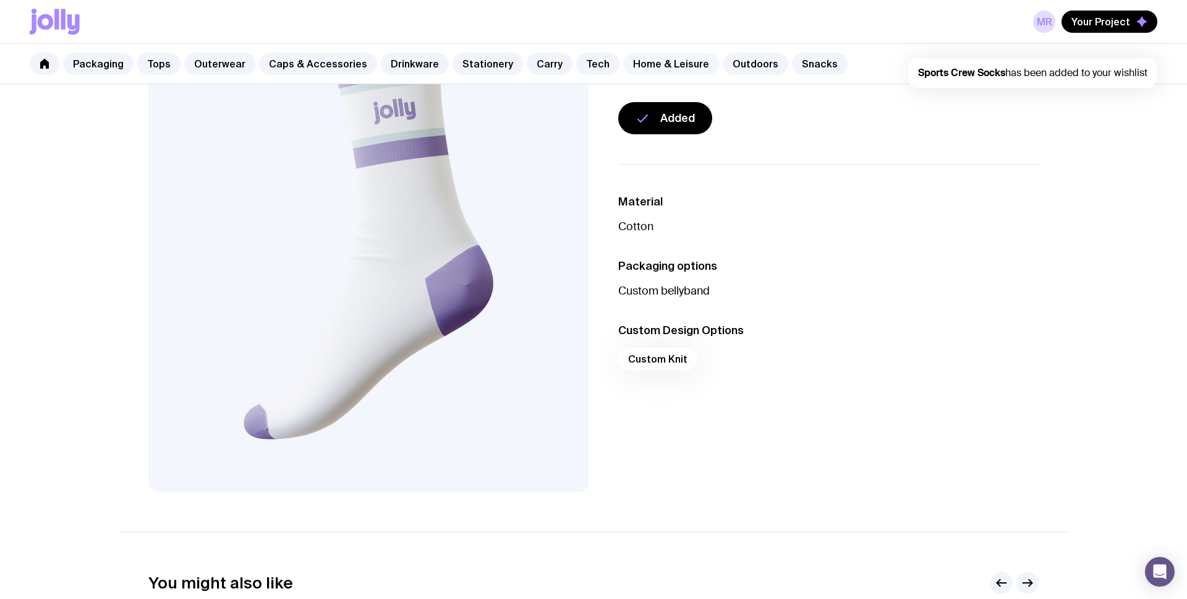
click at [653, 66] on link "Home & Leisure" at bounding box center [671, 64] width 96 height 22
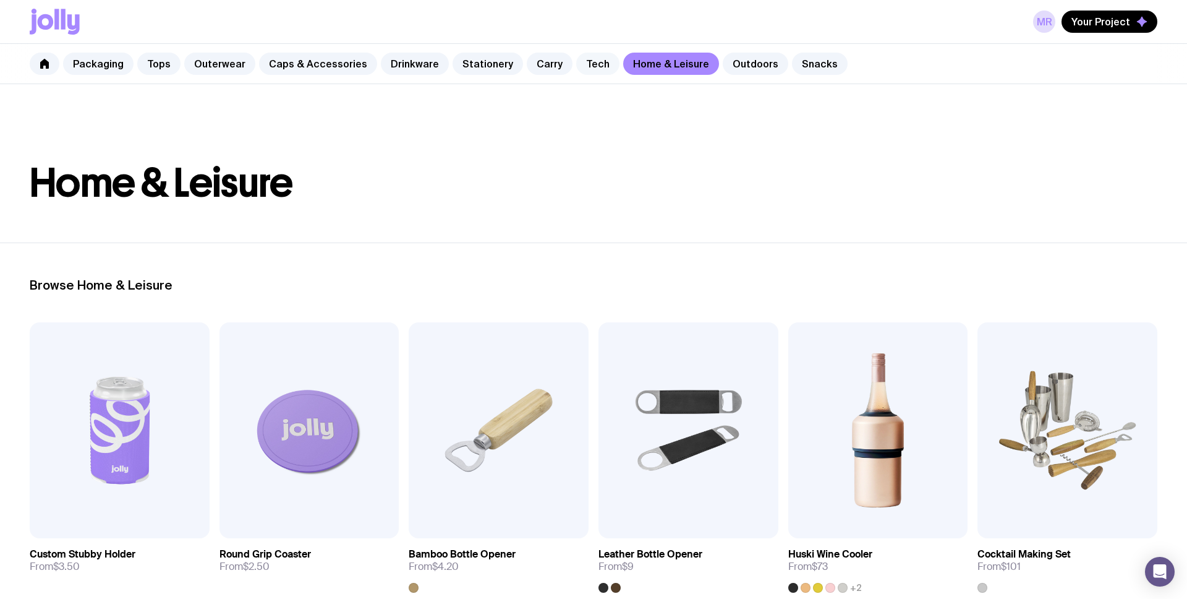
click at [579, 59] on link "Tech" at bounding box center [597, 64] width 43 height 22
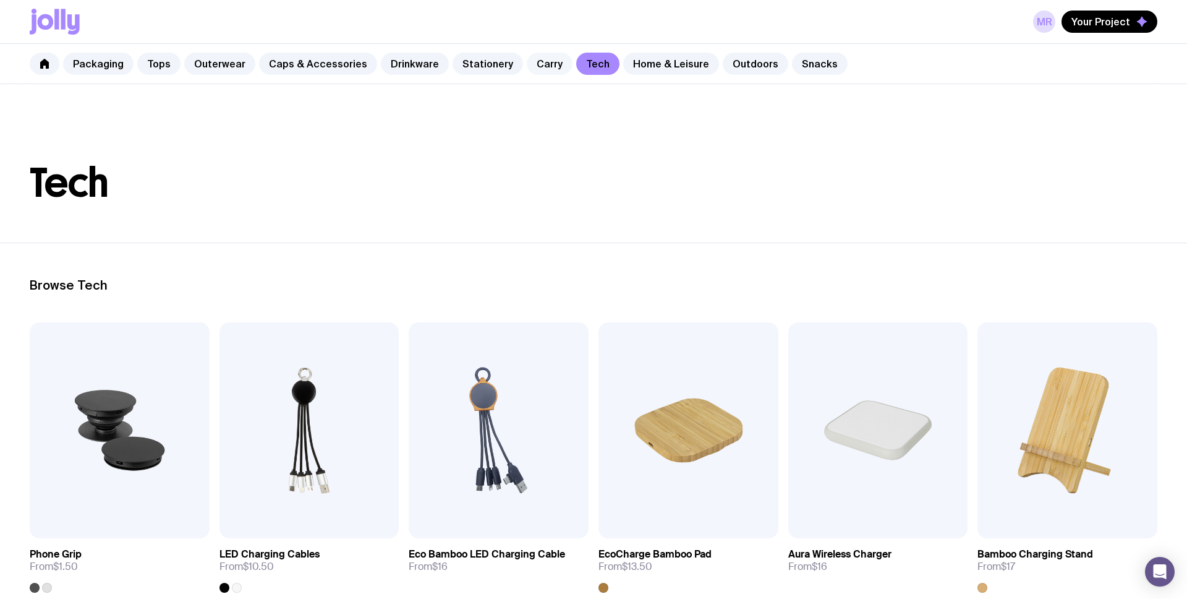
click at [535, 58] on link "Carry" at bounding box center [550, 64] width 46 height 22
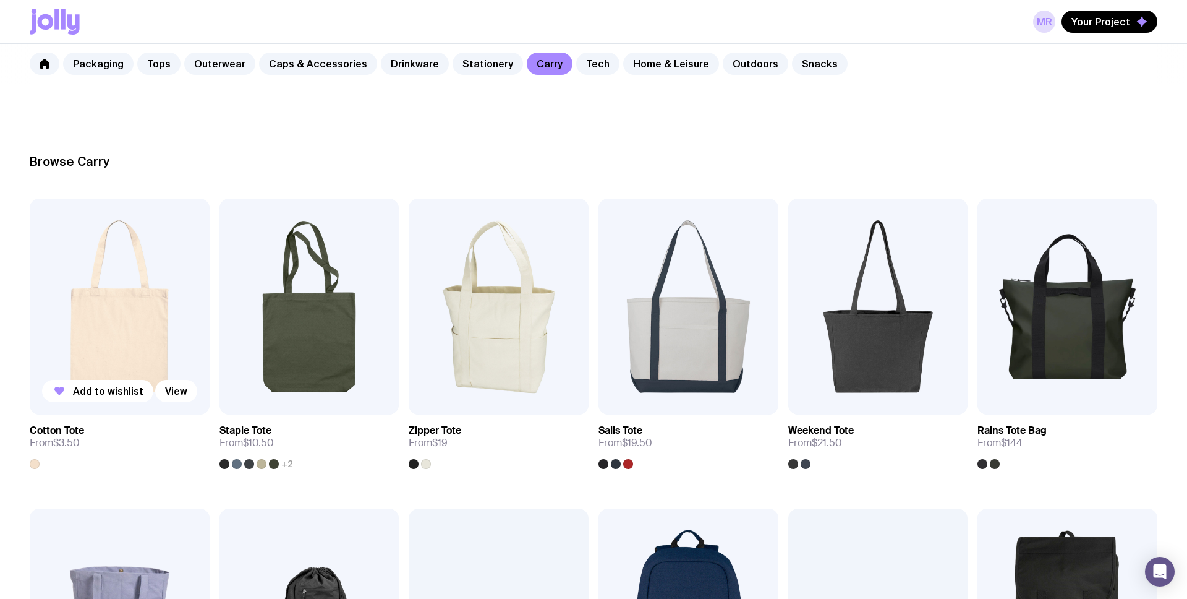
scroll to position [109, 0]
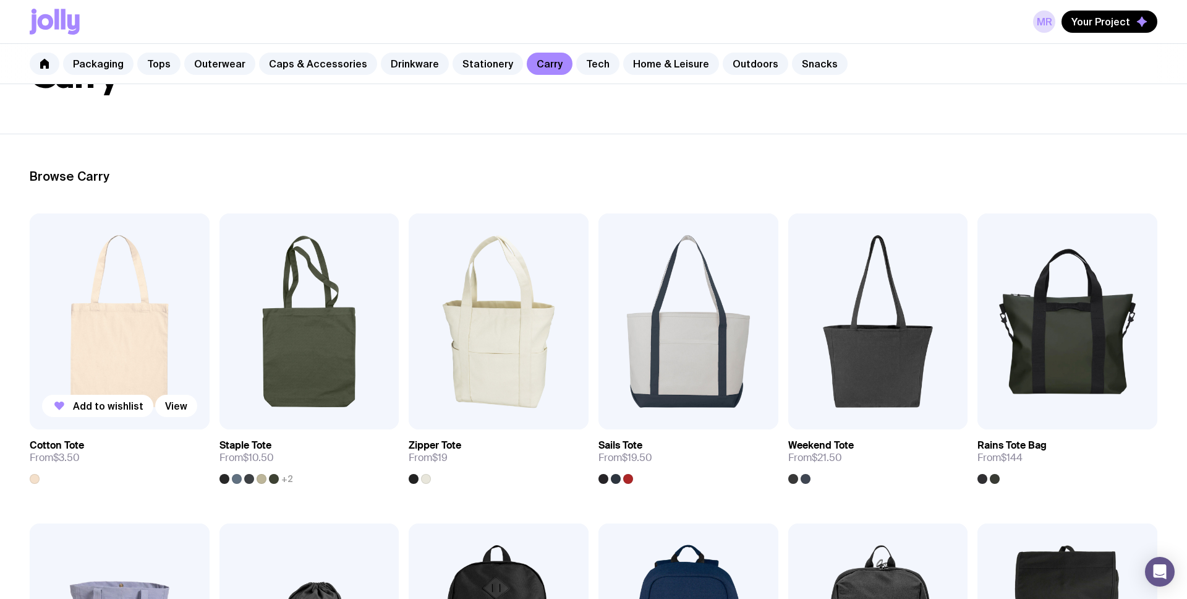
click at [113, 352] on img at bounding box center [120, 321] width 180 height 216
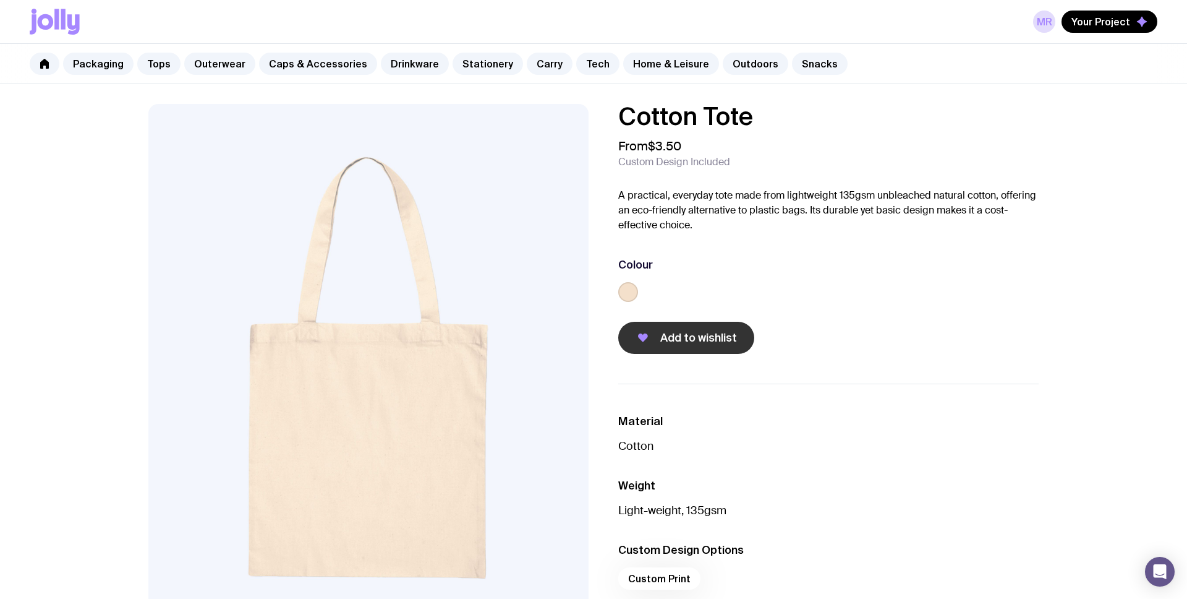
click at [703, 331] on span "Add to wishlist" at bounding box center [698, 337] width 77 height 15
click at [1123, 24] on span "Your Project" at bounding box center [1101, 21] width 59 height 12
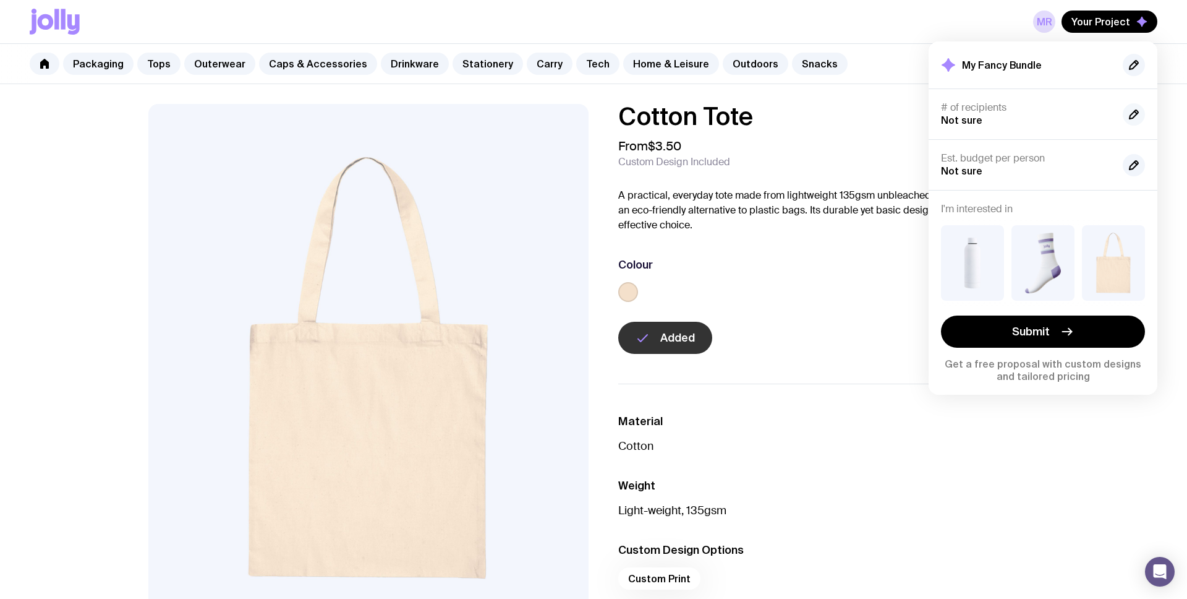
click at [1129, 108] on icon "button" at bounding box center [1134, 114] width 15 height 15
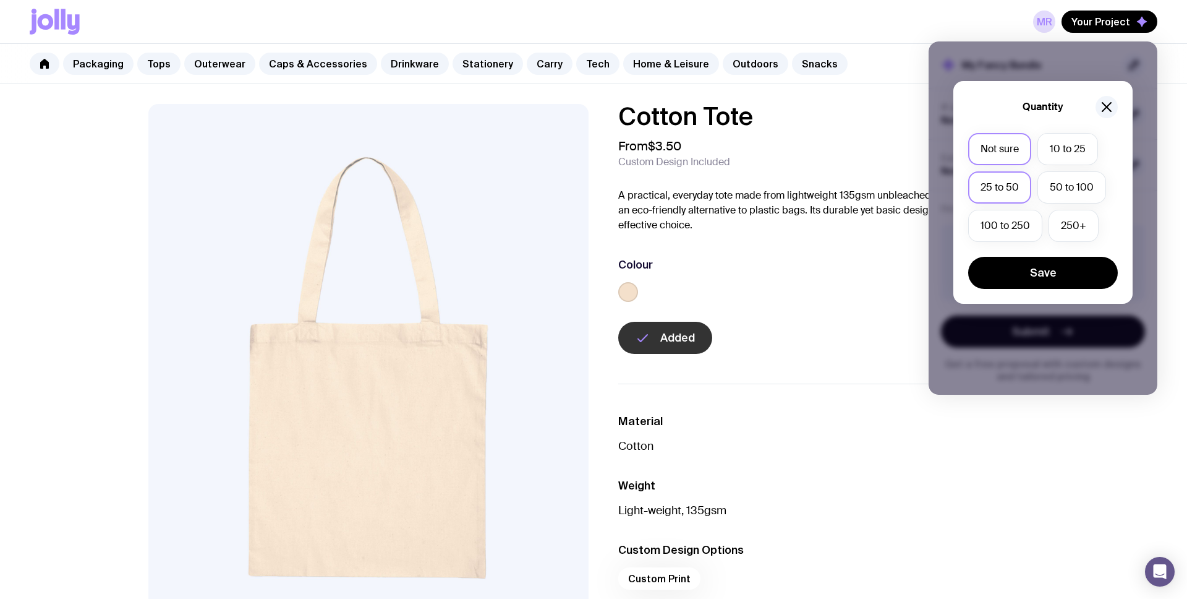
click at [1007, 187] on label "25 to 50" at bounding box center [999, 187] width 63 height 32
click at [0, 0] on input "25 to 50" at bounding box center [0, 0] width 0 height 0
click at [1044, 276] on button "Save" at bounding box center [1043, 273] width 150 height 32
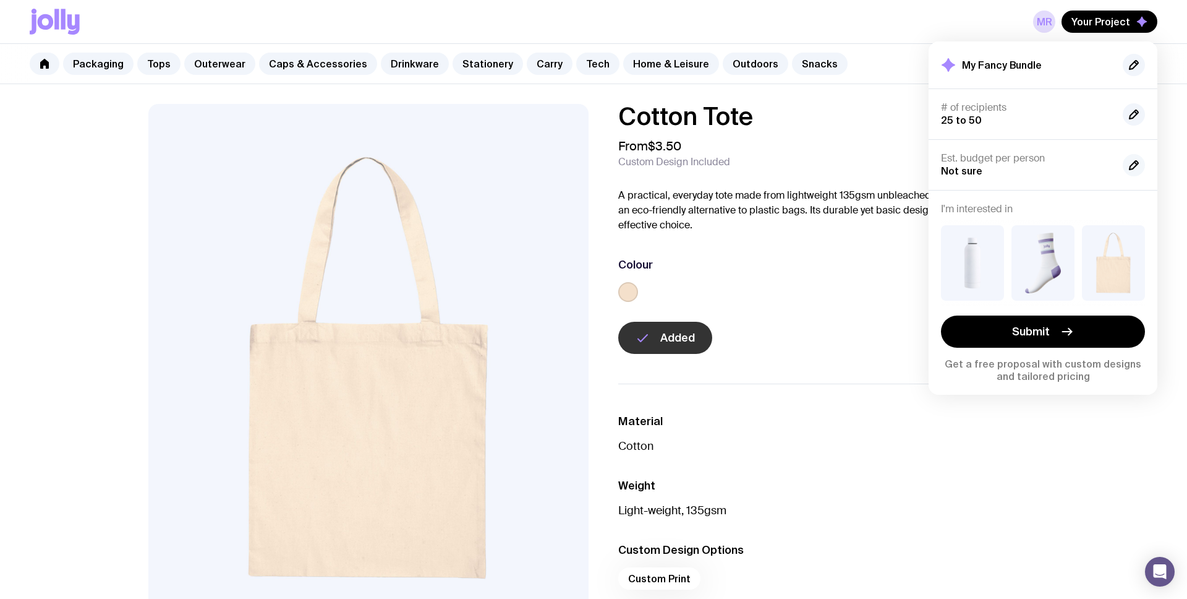
click at [1128, 165] on icon "button" at bounding box center [1134, 165] width 15 height 15
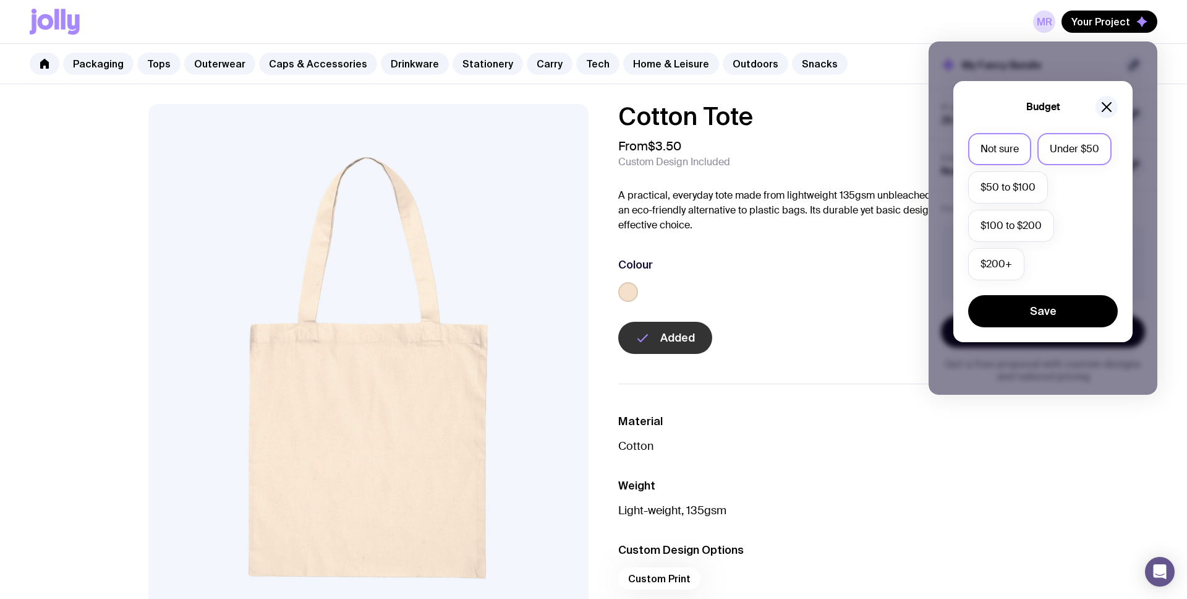
click at [1073, 149] on label "Under $50" at bounding box center [1075, 149] width 74 height 32
click at [0, 0] on input "Under $50" at bounding box center [0, 0] width 0 height 0
click at [1036, 309] on button "Save" at bounding box center [1043, 311] width 150 height 32
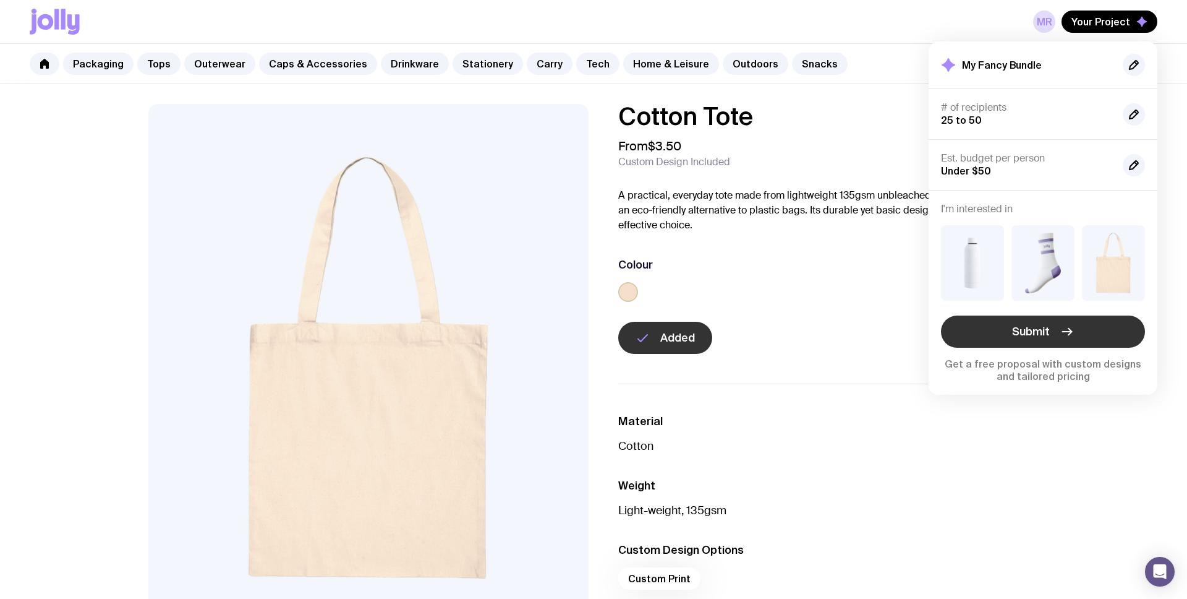
click at [1040, 330] on span "Submit" at bounding box center [1031, 331] width 38 height 15
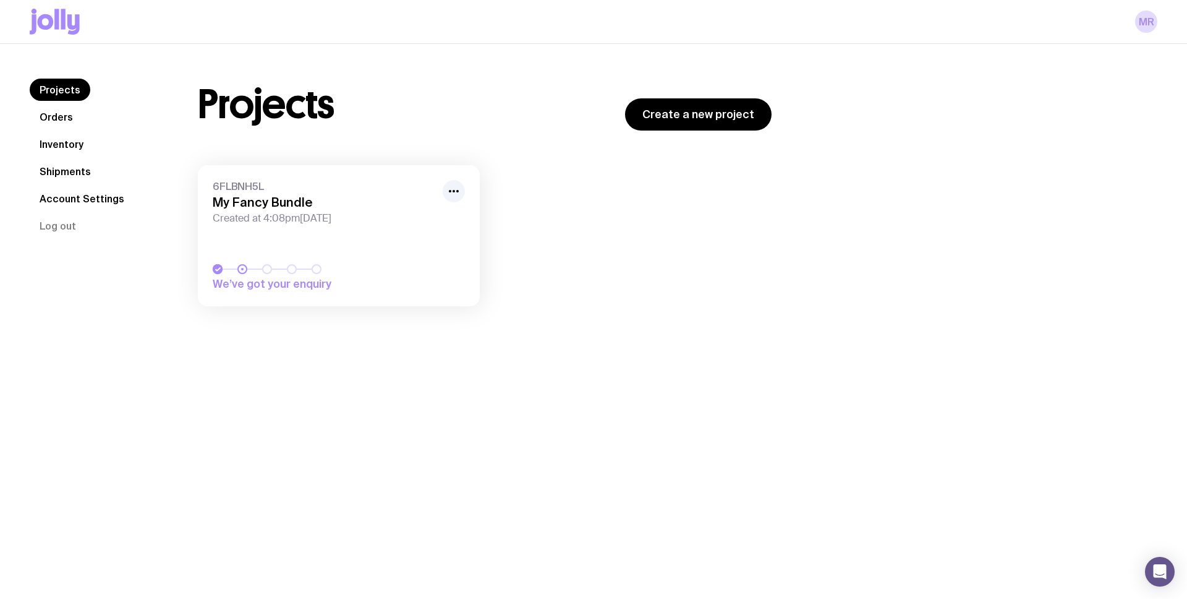
click at [61, 121] on link "Orders" at bounding box center [56, 117] width 53 height 22
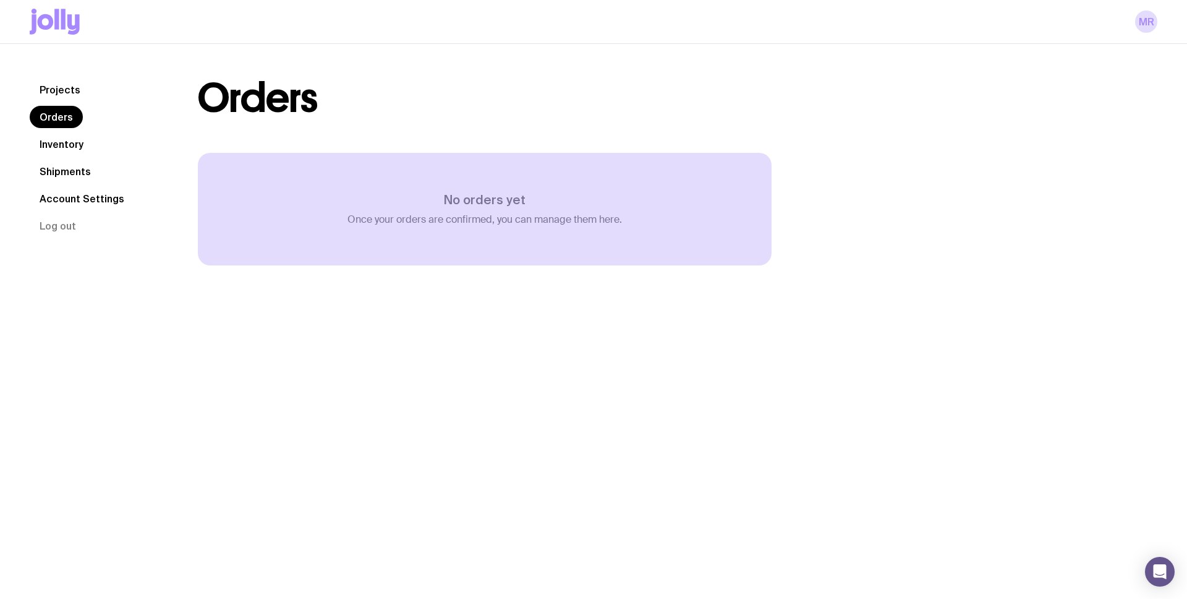
click at [59, 94] on link "Projects" at bounding box center [60, 90] width 61 height 22
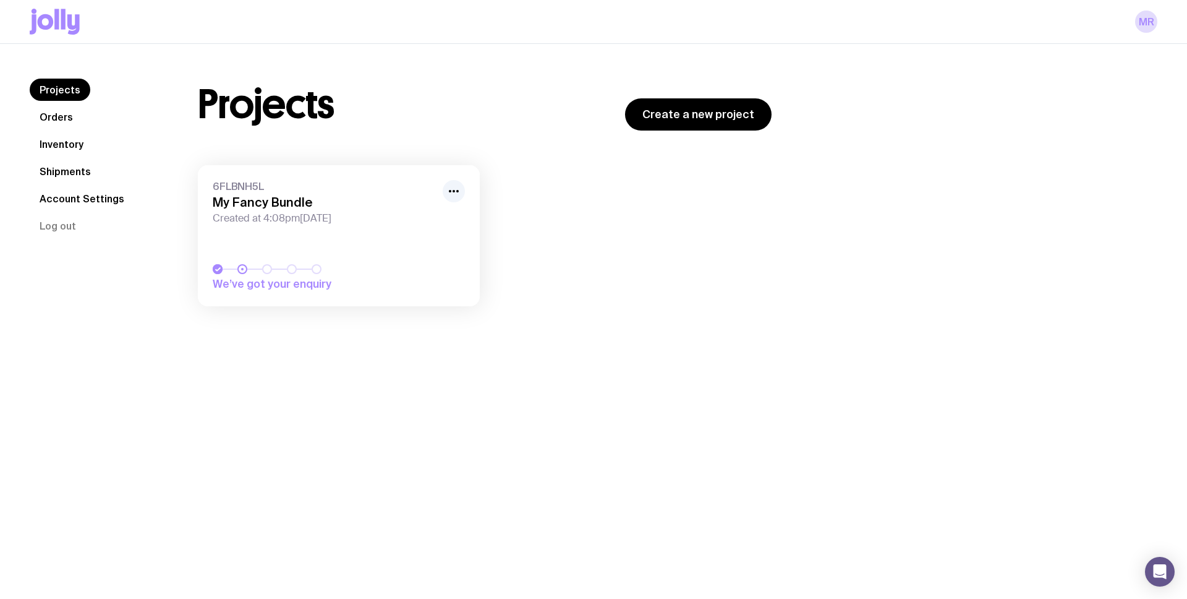
click at [53, 24] on icon at bounding box center [55, 22] width 50 height 26
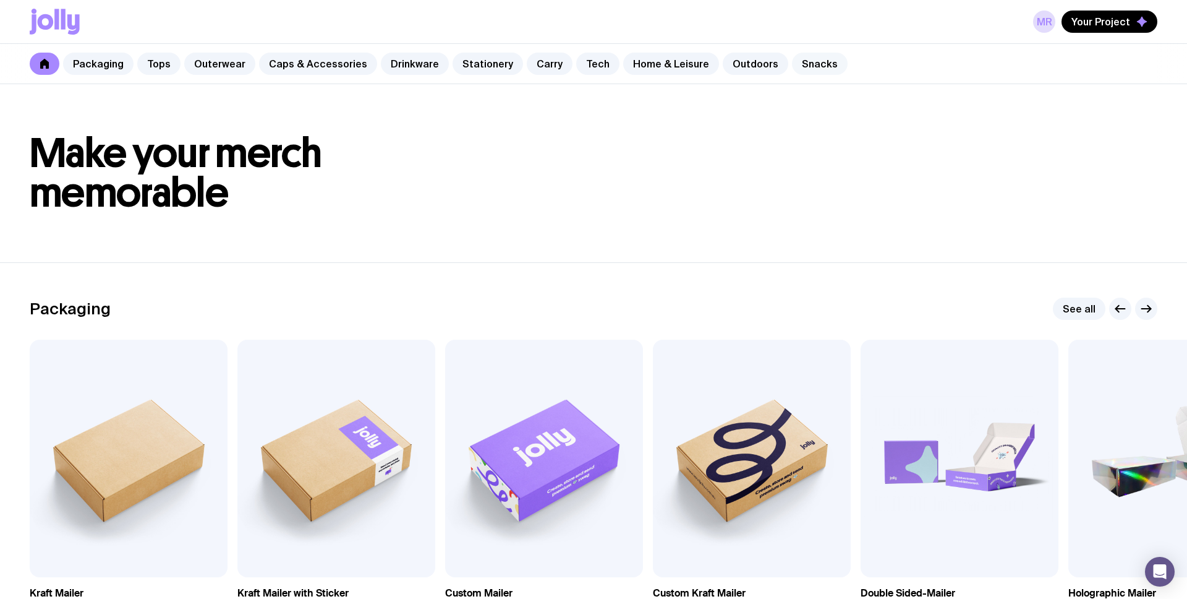
click at [799, 62] on link "Snacks" at bounding box center [820, 64] width 56 height 22
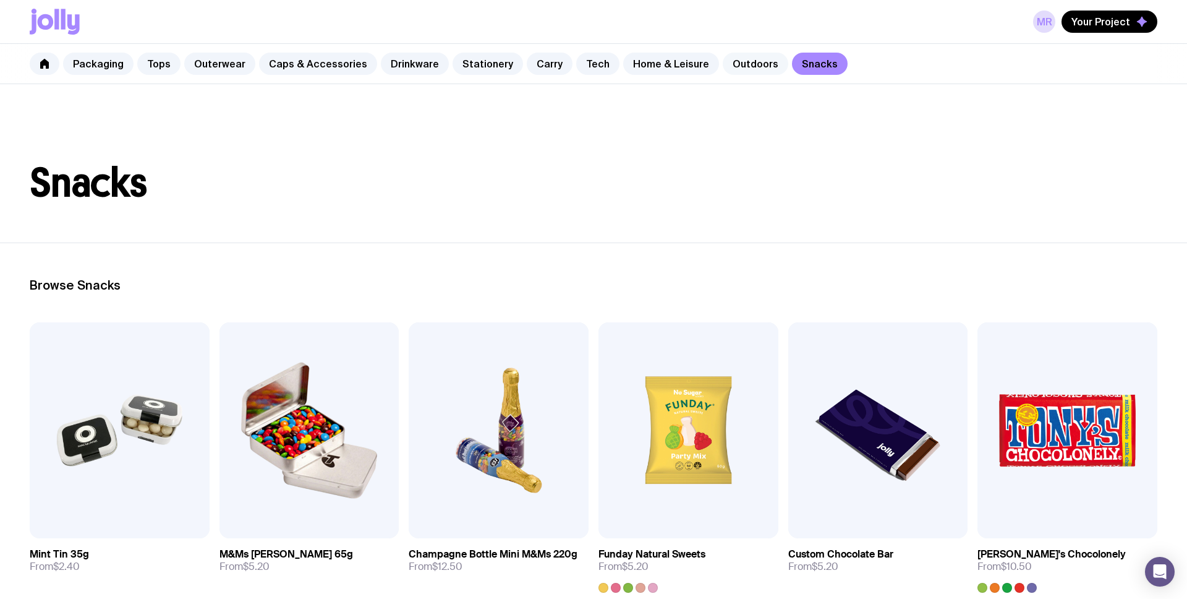
click at [737, 65] on link "Outdoors" at bounding box center [756, 64] width 66 height 22
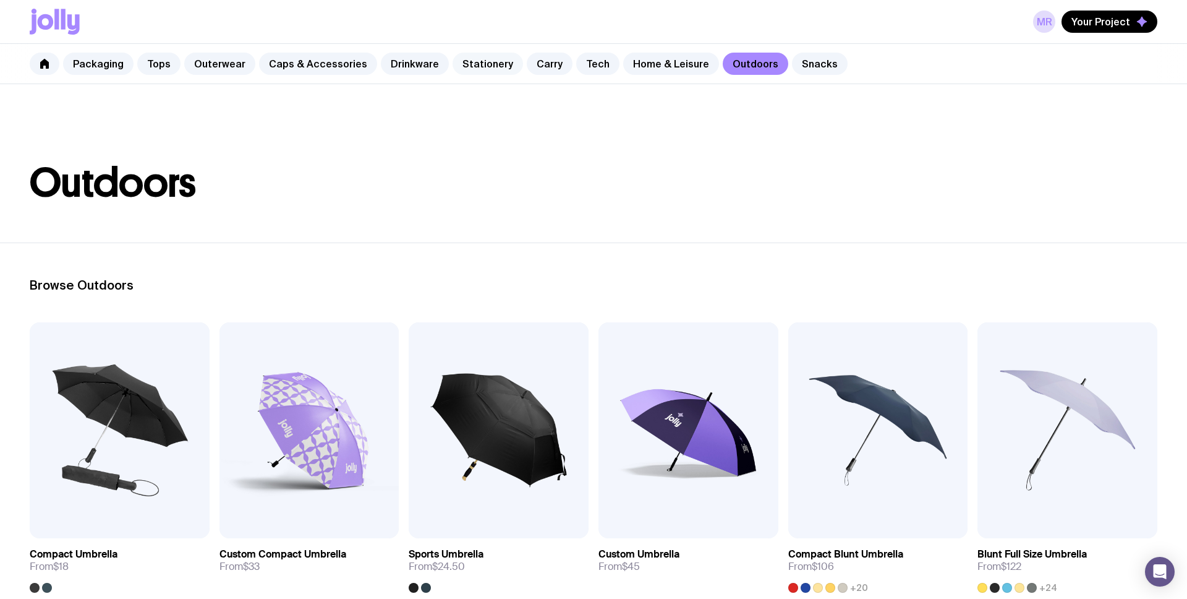
click at [474, 72] on link "Stationery" at bounding box center [488, 64] width 71 height 22
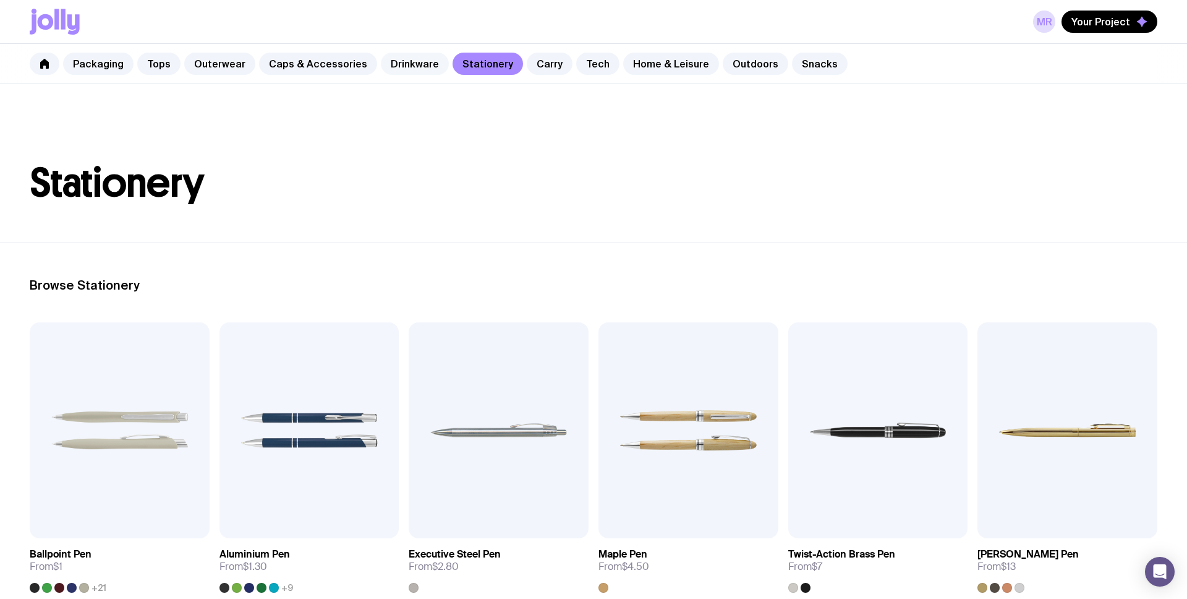
click at [393, 69] on link "Drinkware" at bounding box center [415, 64] width 68 height 22
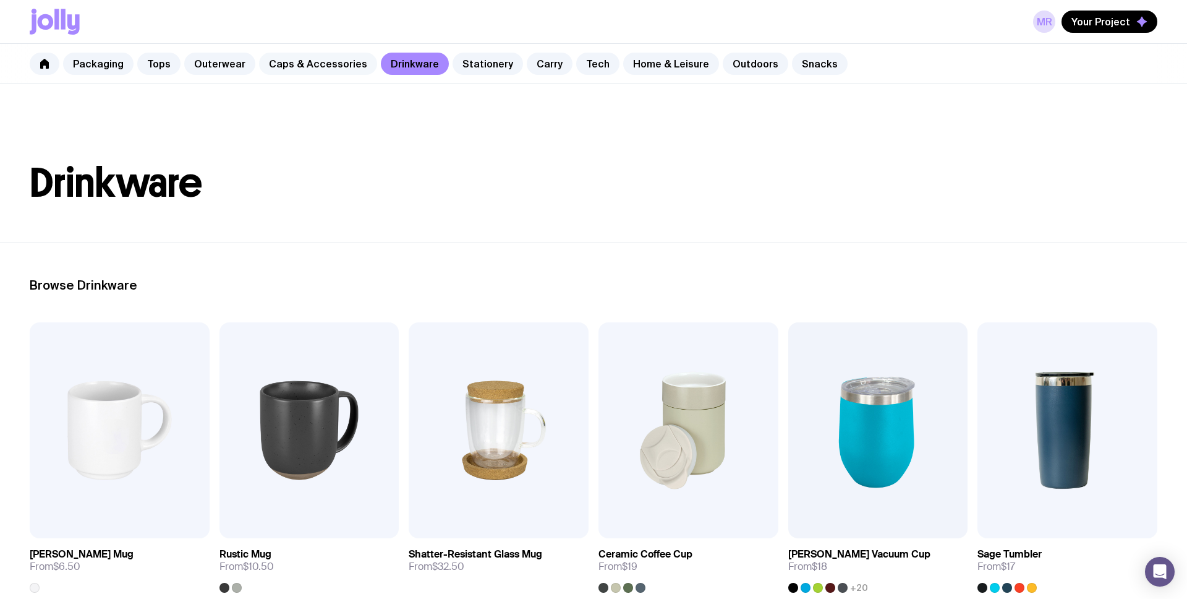
click at [321, 60] on link "Caps & Accessories" at bounding box center [318, 64] width 118 height 22
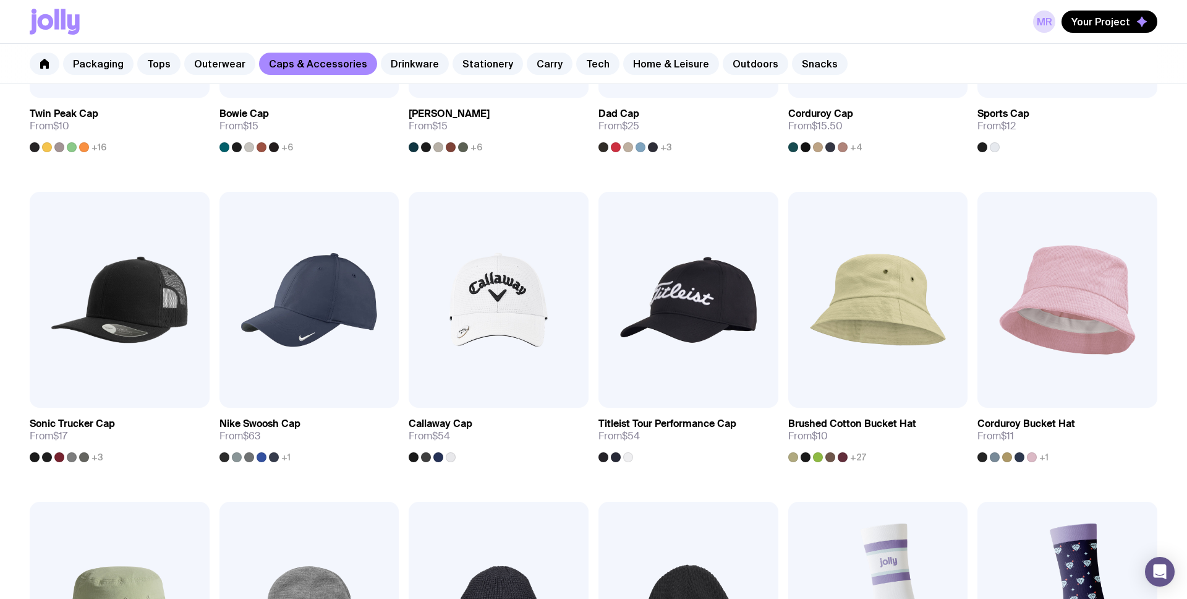
scroll to position [605, 0]
